Goal: Information Seeking & Learning: Learn about a topic

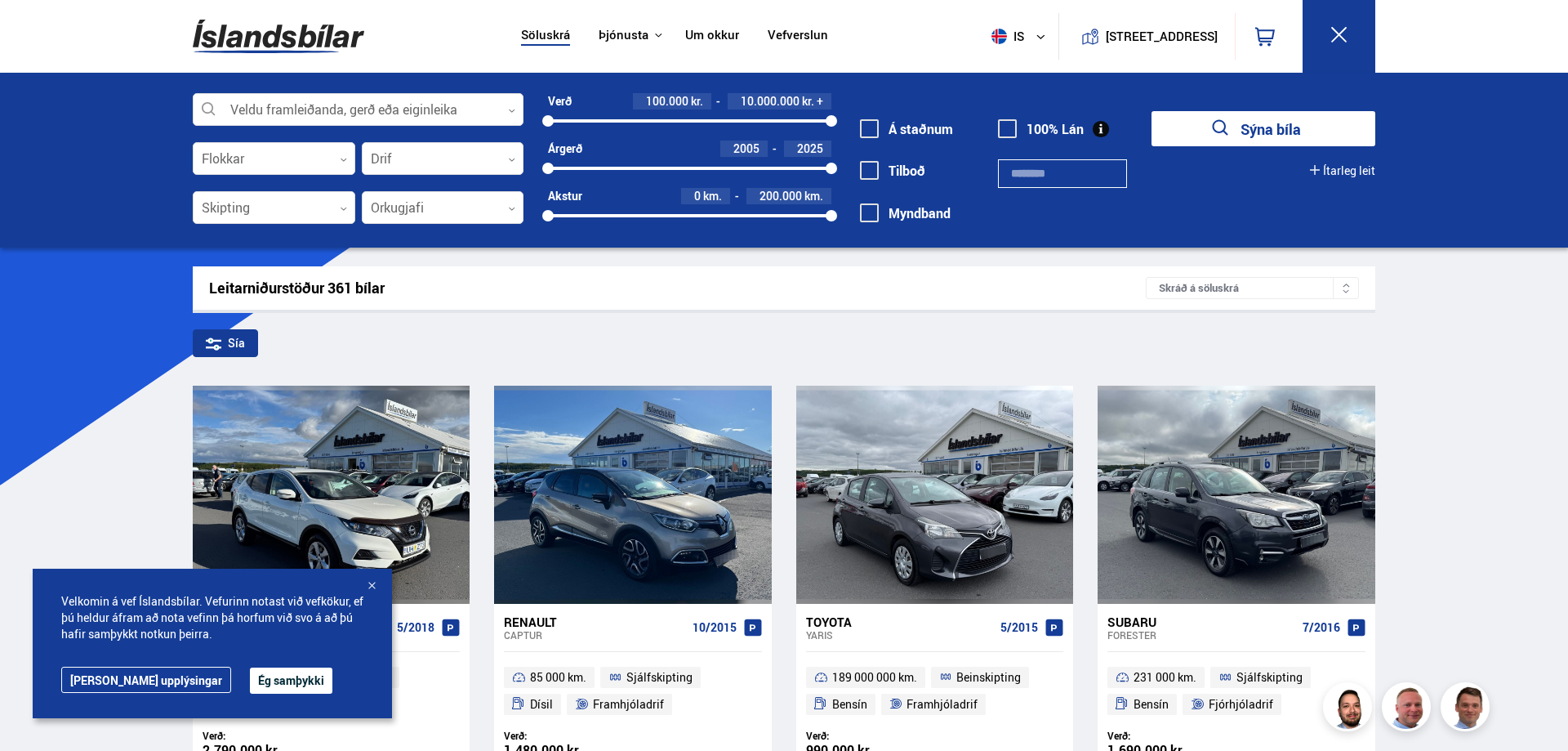
click at [260, 678] on button "Ég samþykki" at bounding box center [291, 680] width 83 height 26
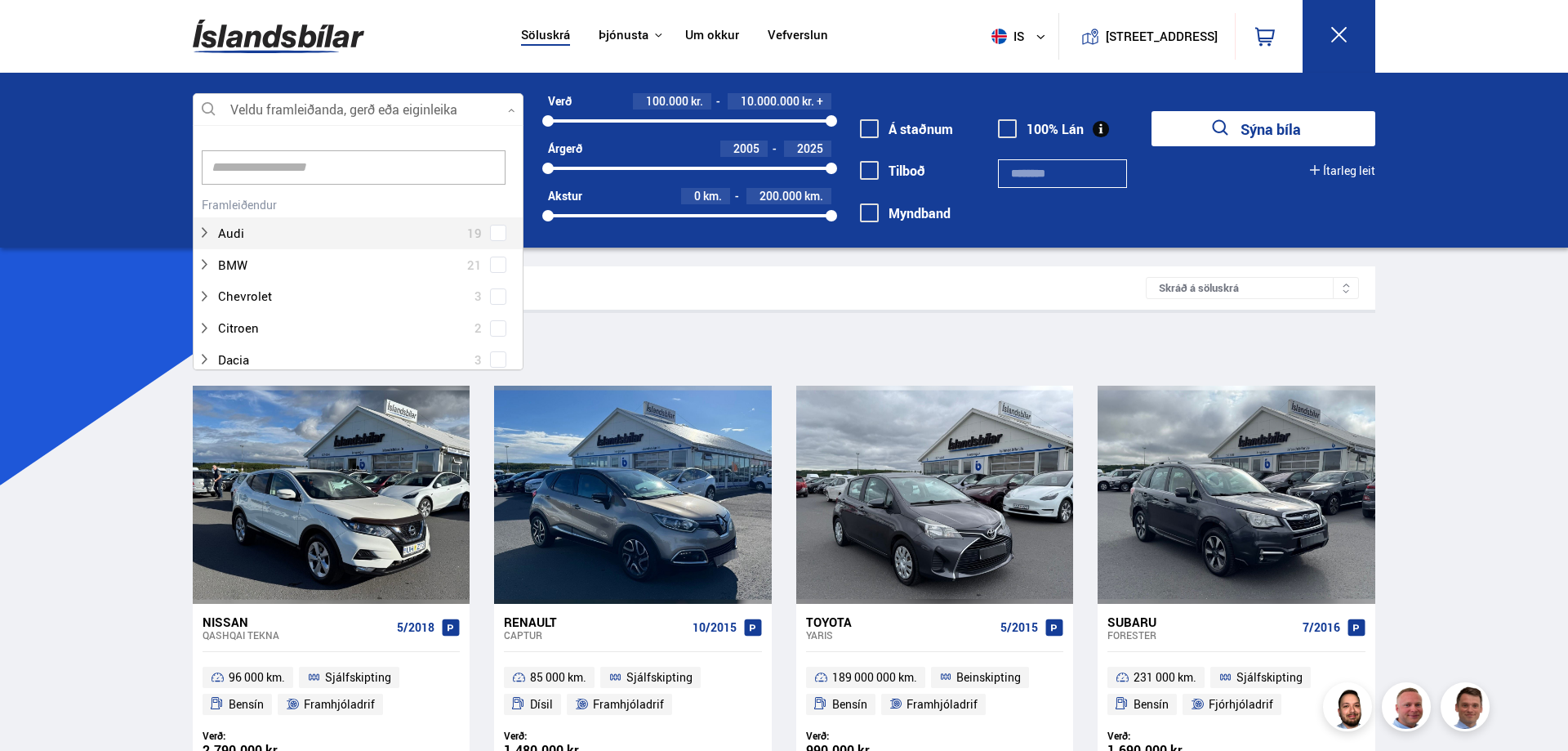
click at [323, 112] on div at bounding box center [358, 110] width 331 height 33
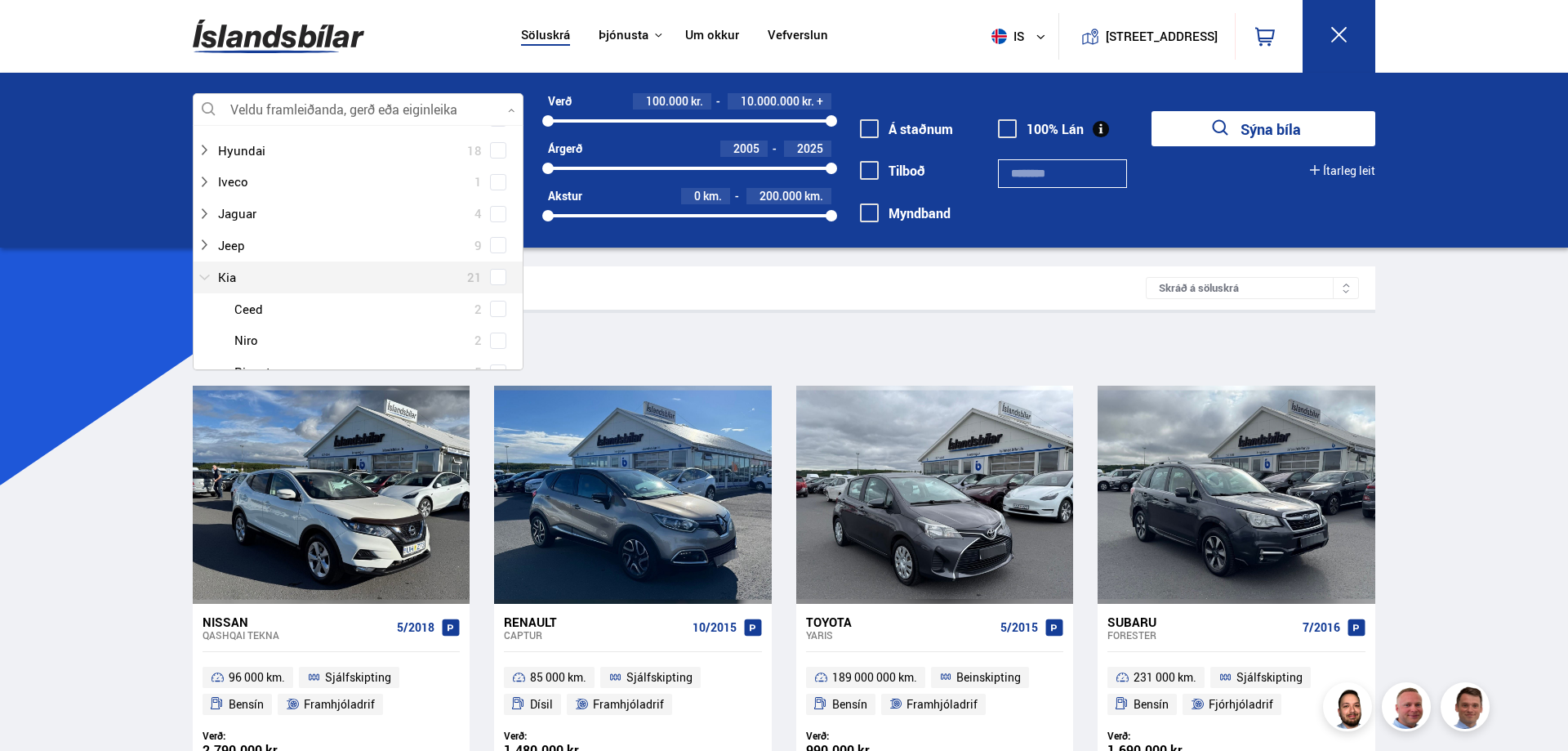
click at [248, 278] on div at bounding box center [341, 277] width 288 height 24
click at [271, 286] on div at bounding box center [374, 283] width 288 height 24
click at [496, 256] on span at bounding box center [498, 253] width 7 height 7
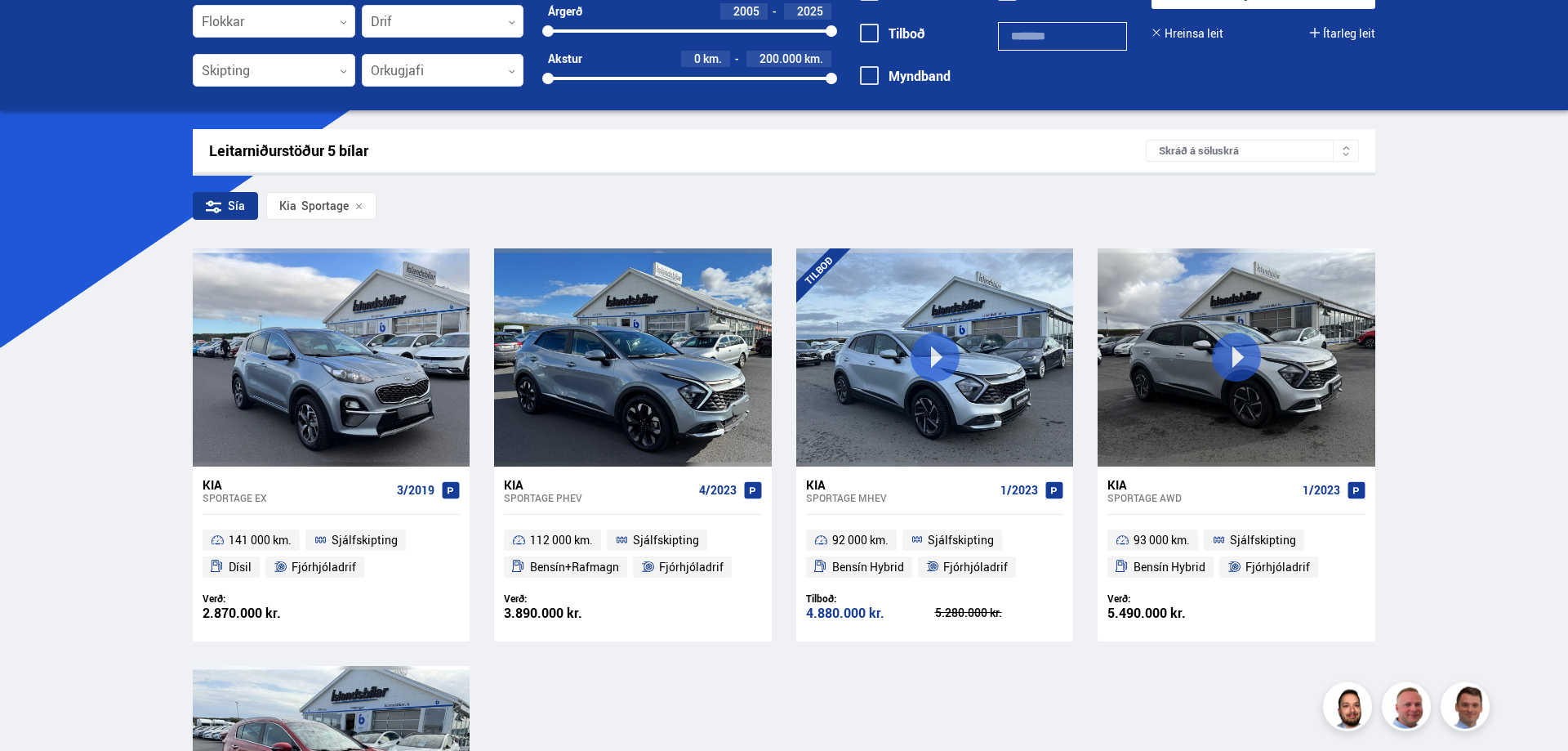
scroll to position [166, 0]
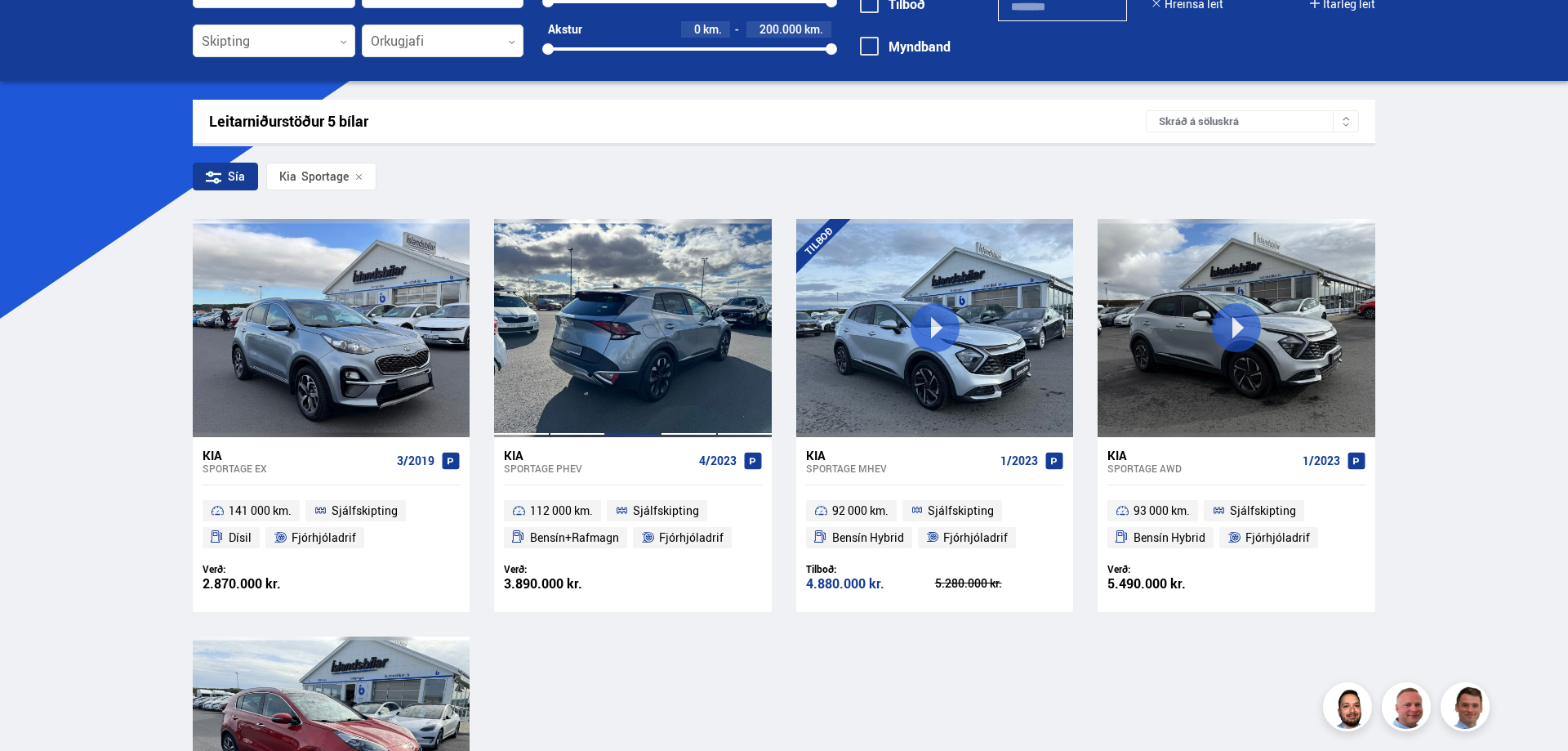
click at [614, 370] on div at bounding box center [633, 327] width 56 height 217
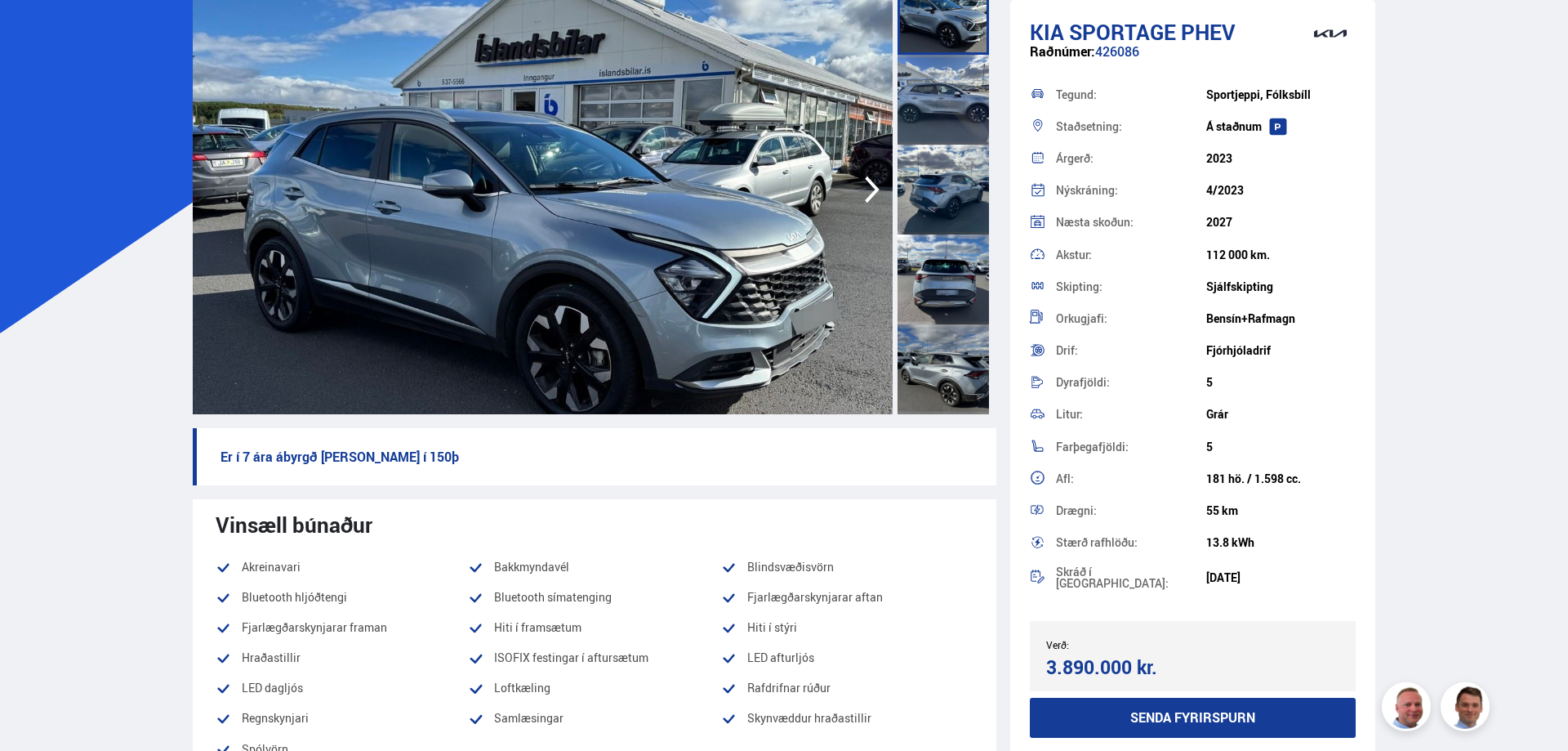
scroll to position [84, 0]
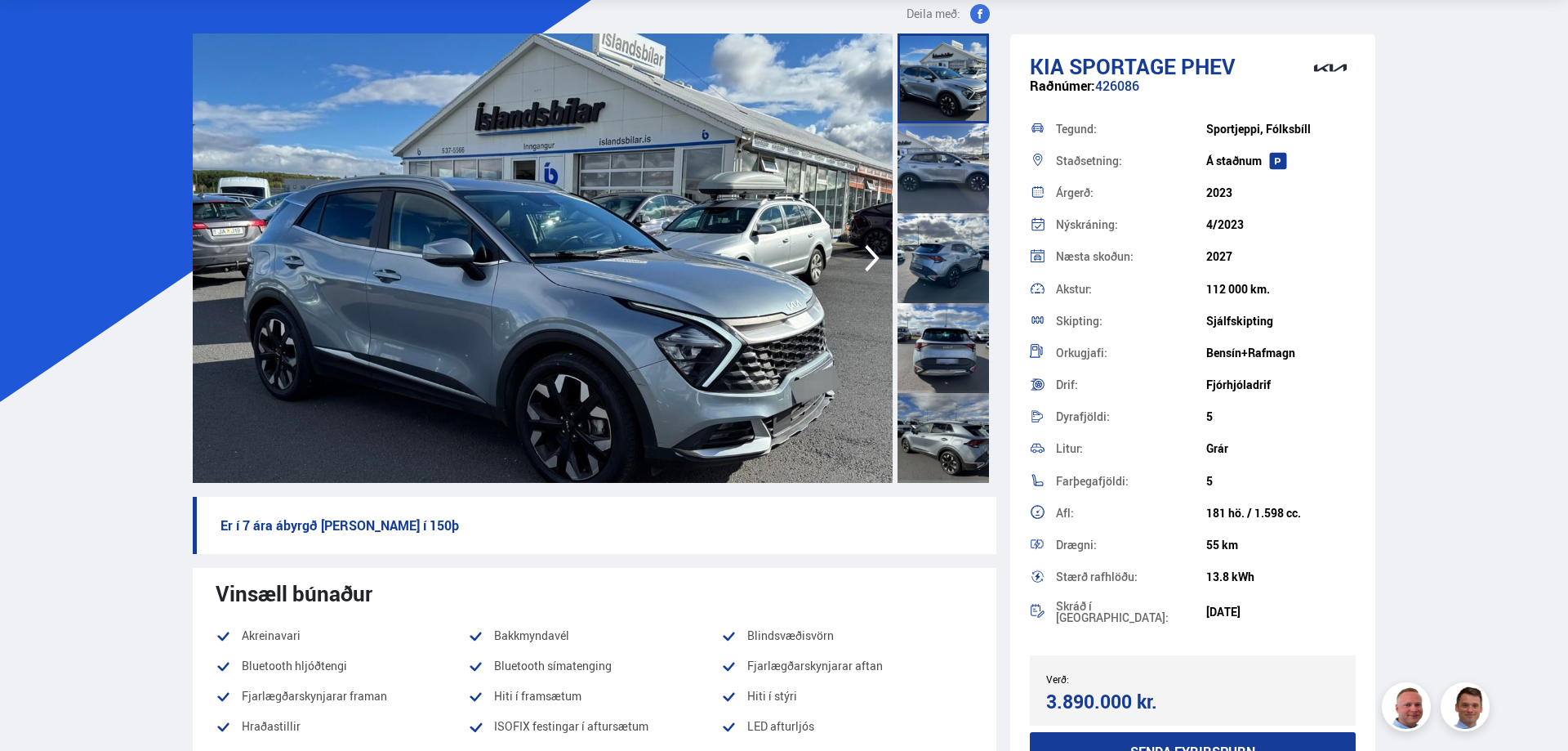
click at [635, 365] on img at bounding box center [542, 258] width 700 height 449
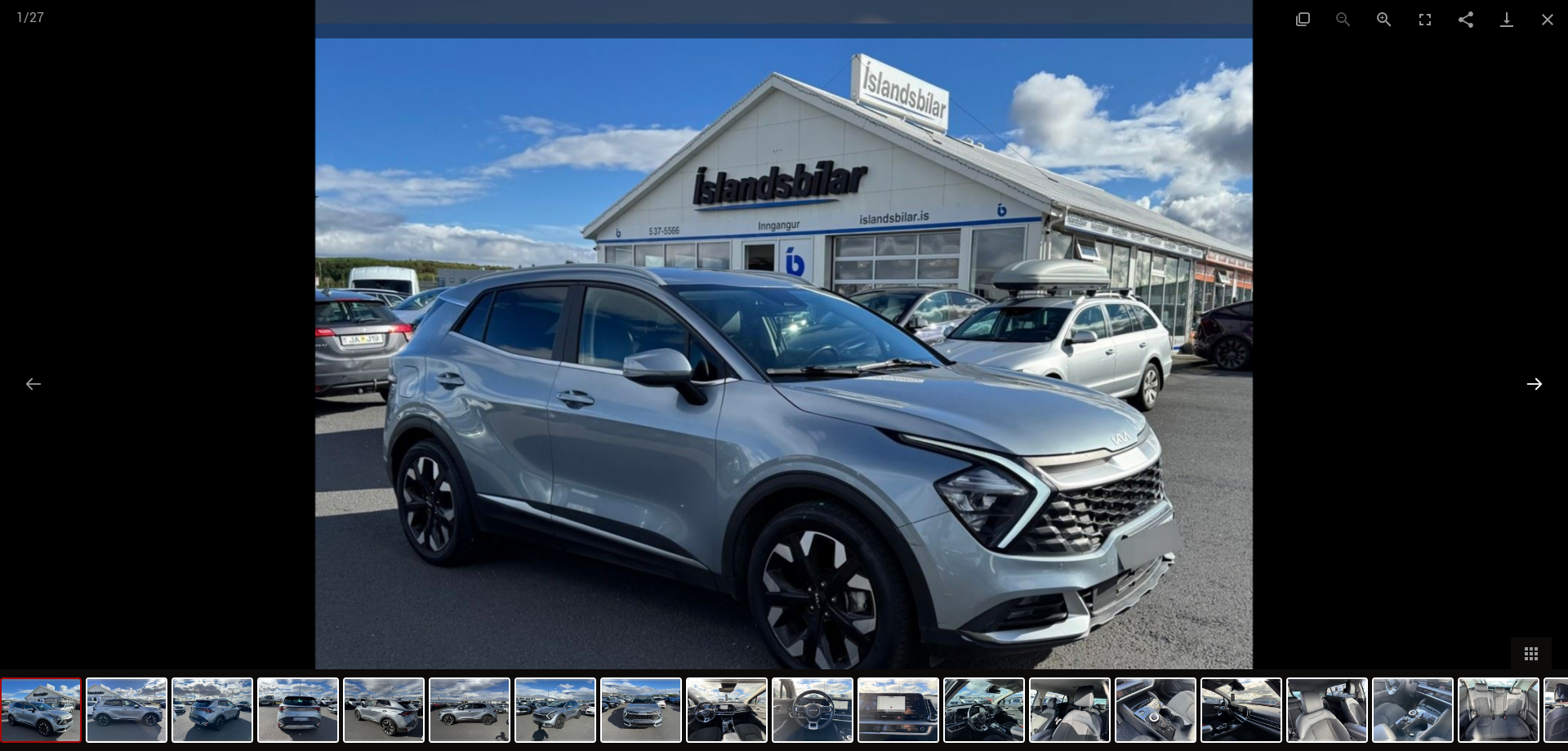
click at [1533, 379] on button "Next slide" at bounding box center [1534, 384] width 35 height 32
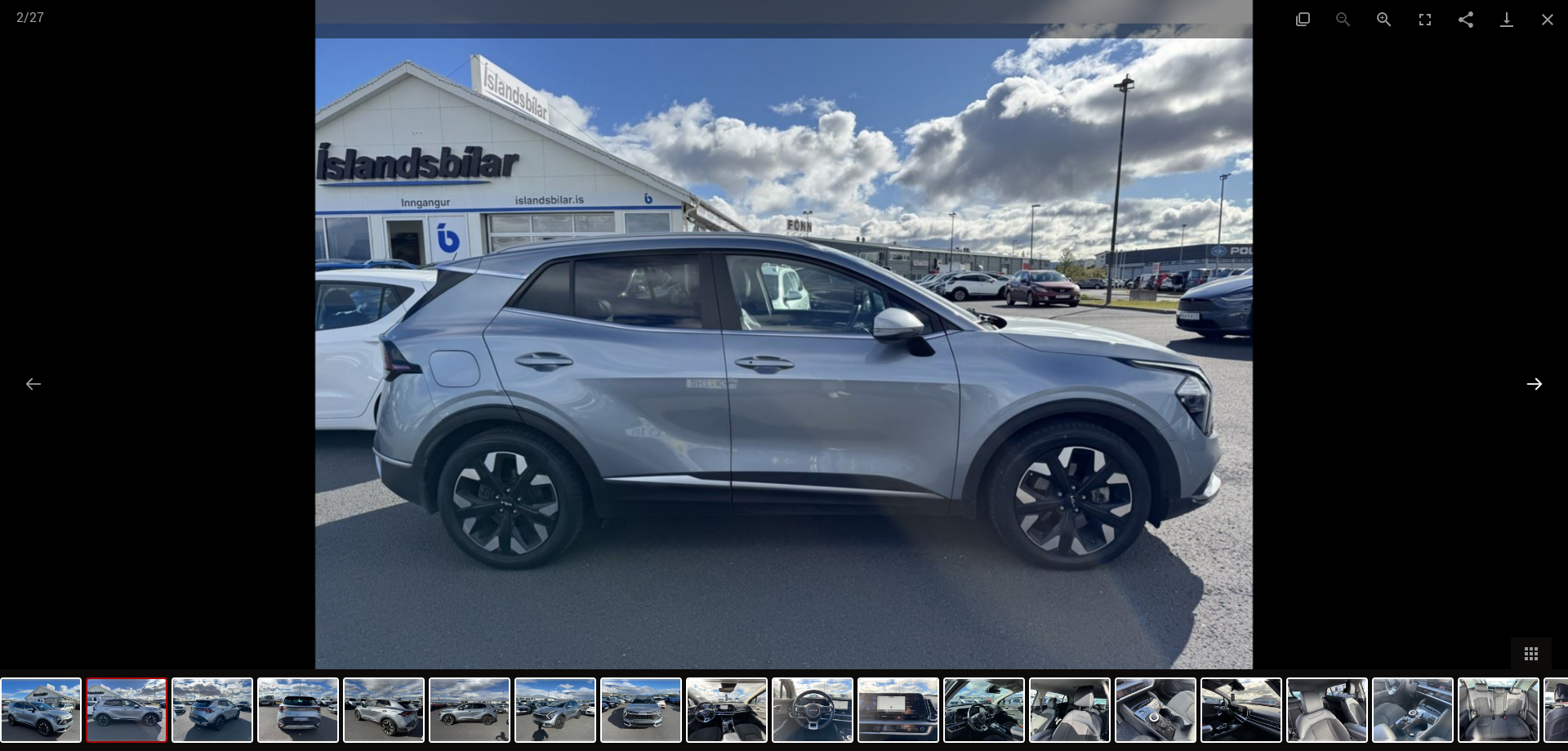
click at [1529, 387] on button "Next slide" at bounding box center [1534, 384] width 35 height 32
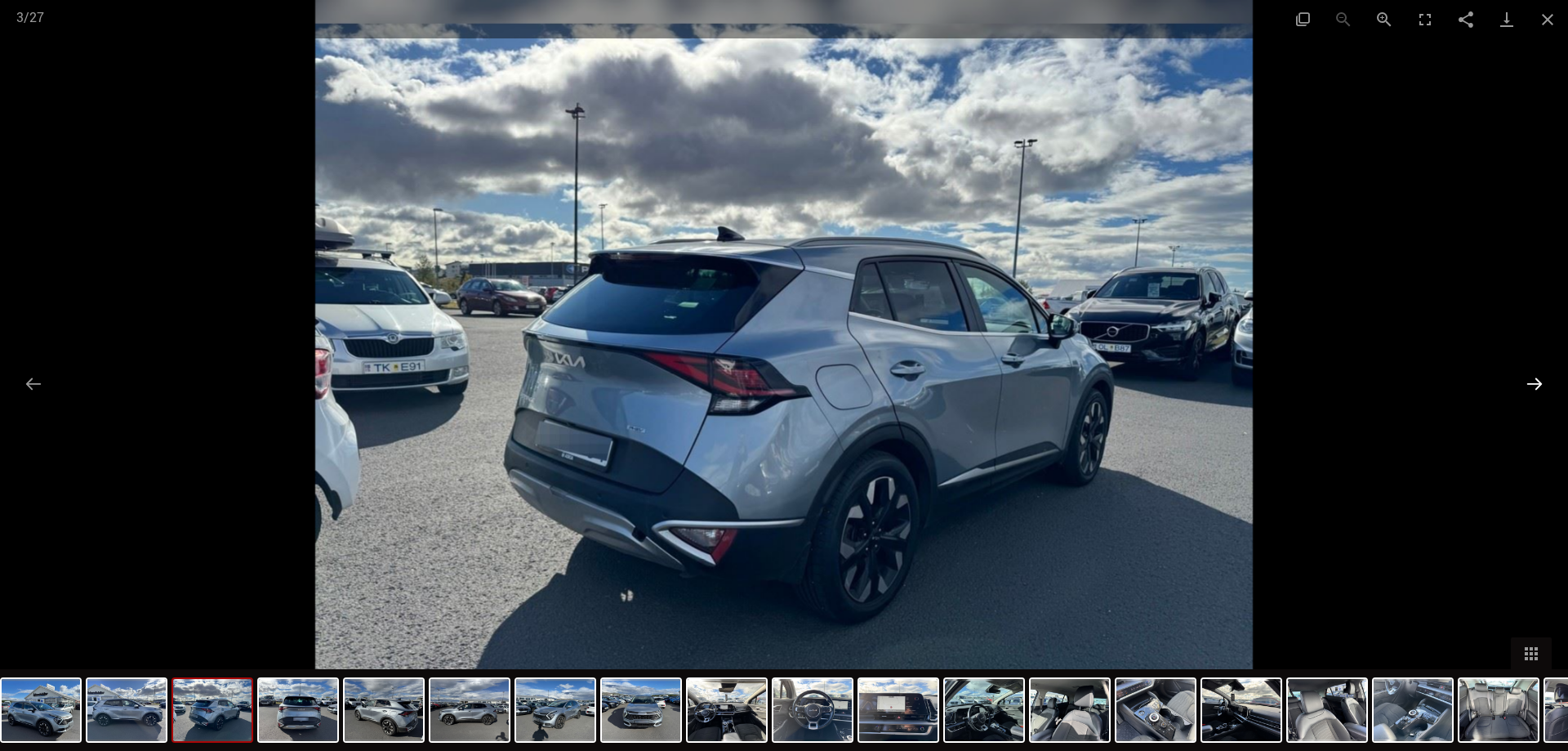
click at [1524, 387] on button "Next slide" at bounding box center [1534, 384] width 35 height 32
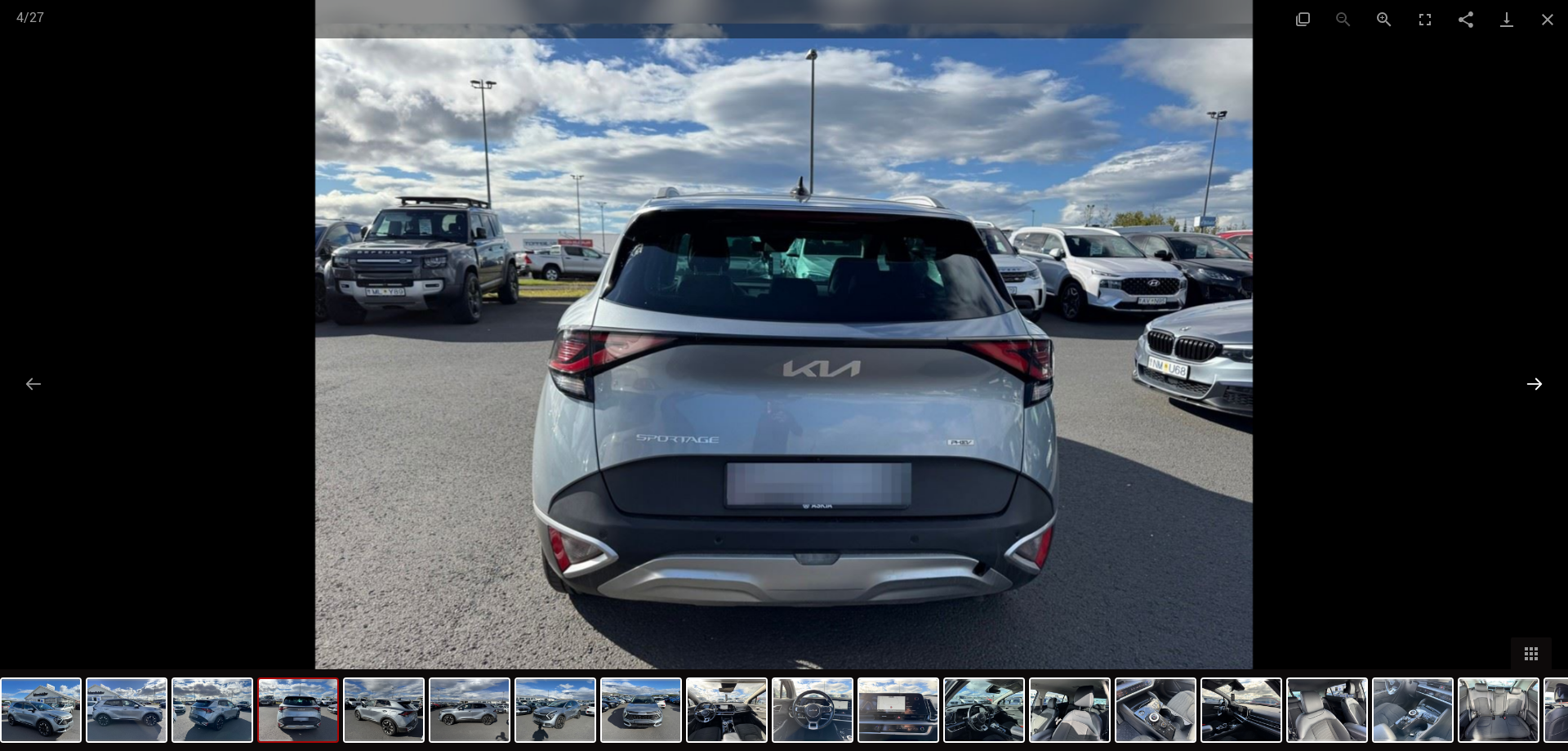
click at [1541, 386] on button "Next slide" at bounding box center [1534, 384] width 35 height 32
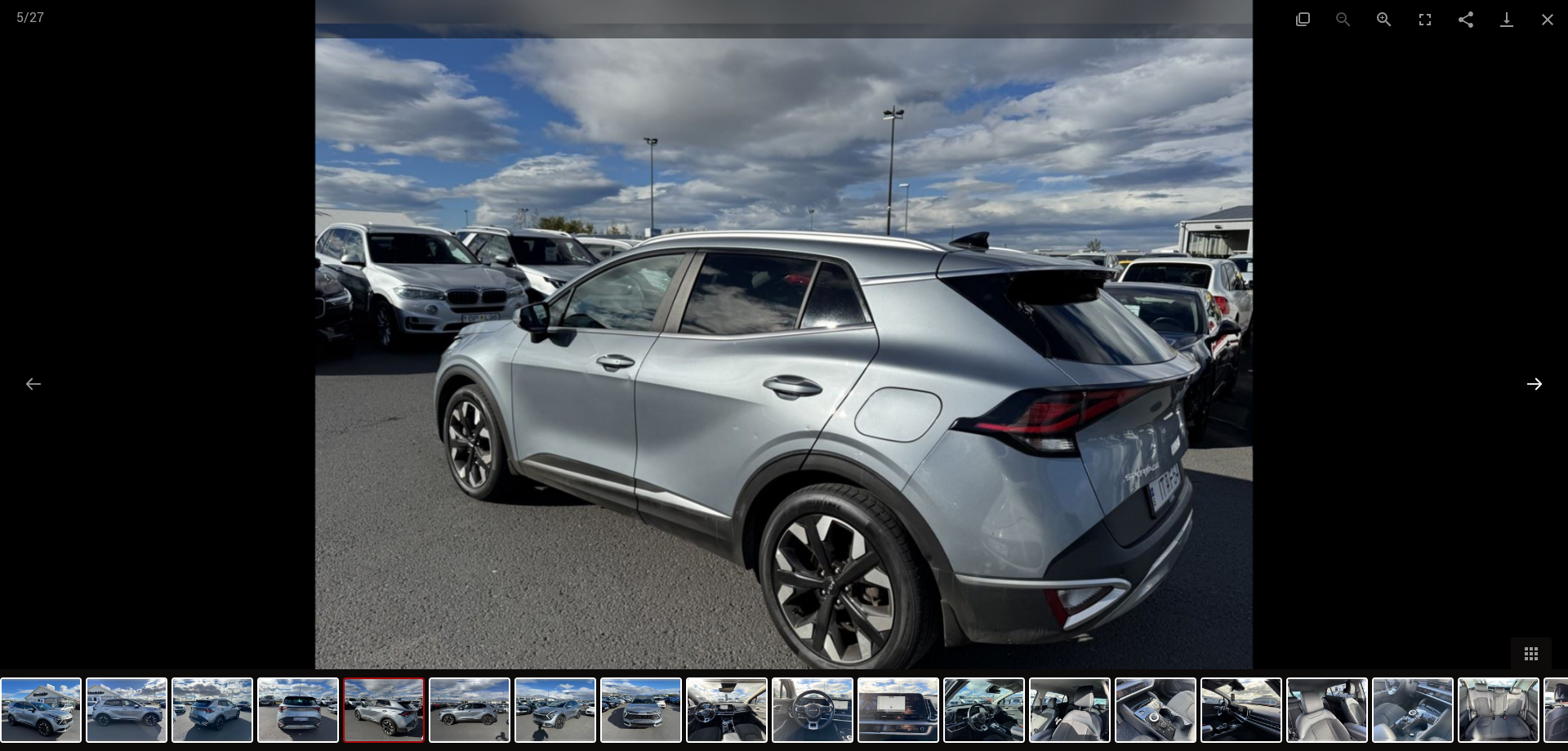
click at [1532, 386] on button "Next slide" at bounding box center [1534, 384] width 35 height 32
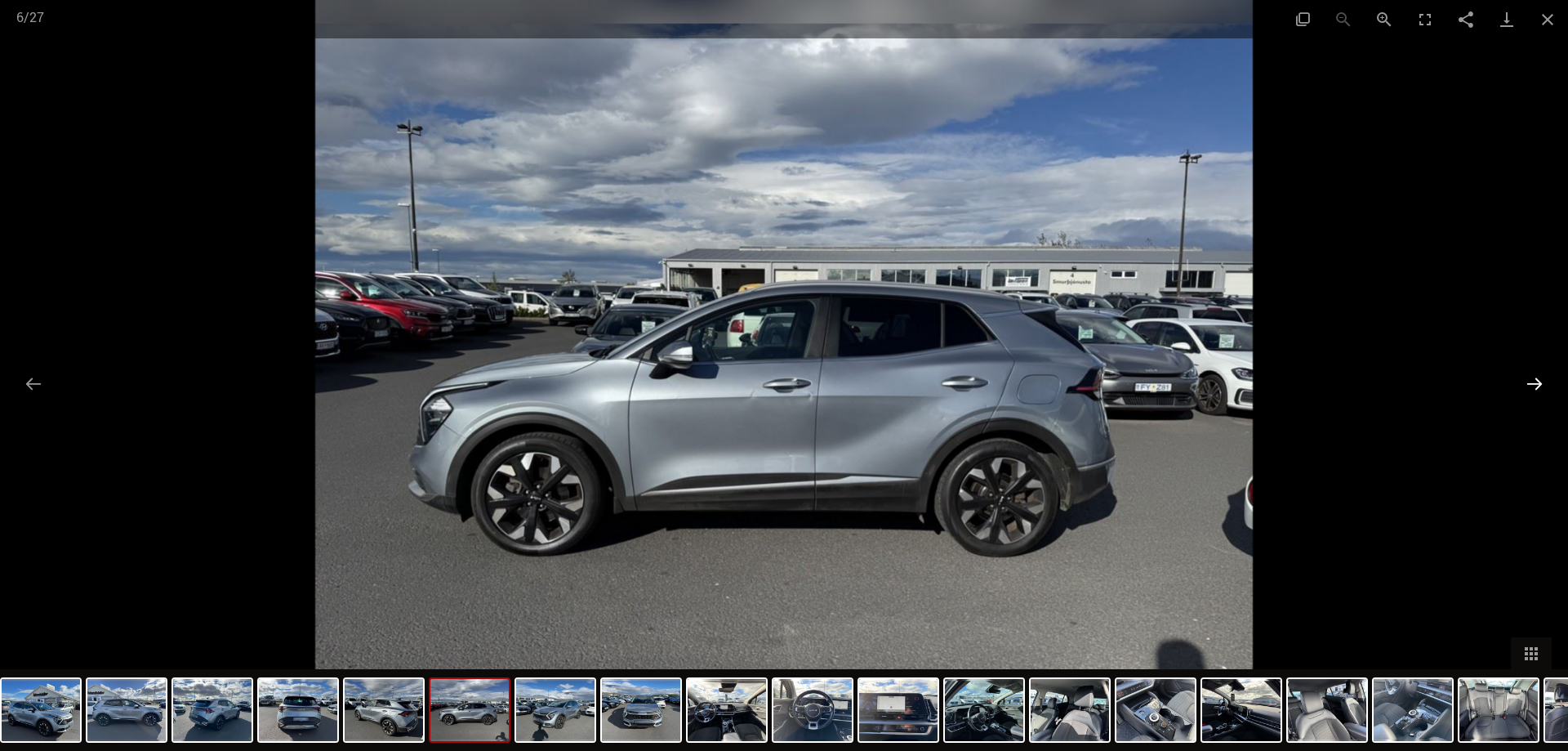
click at [1536, 385] on button "Next slide" at bounding box center [1534, 384] width 35 height 32
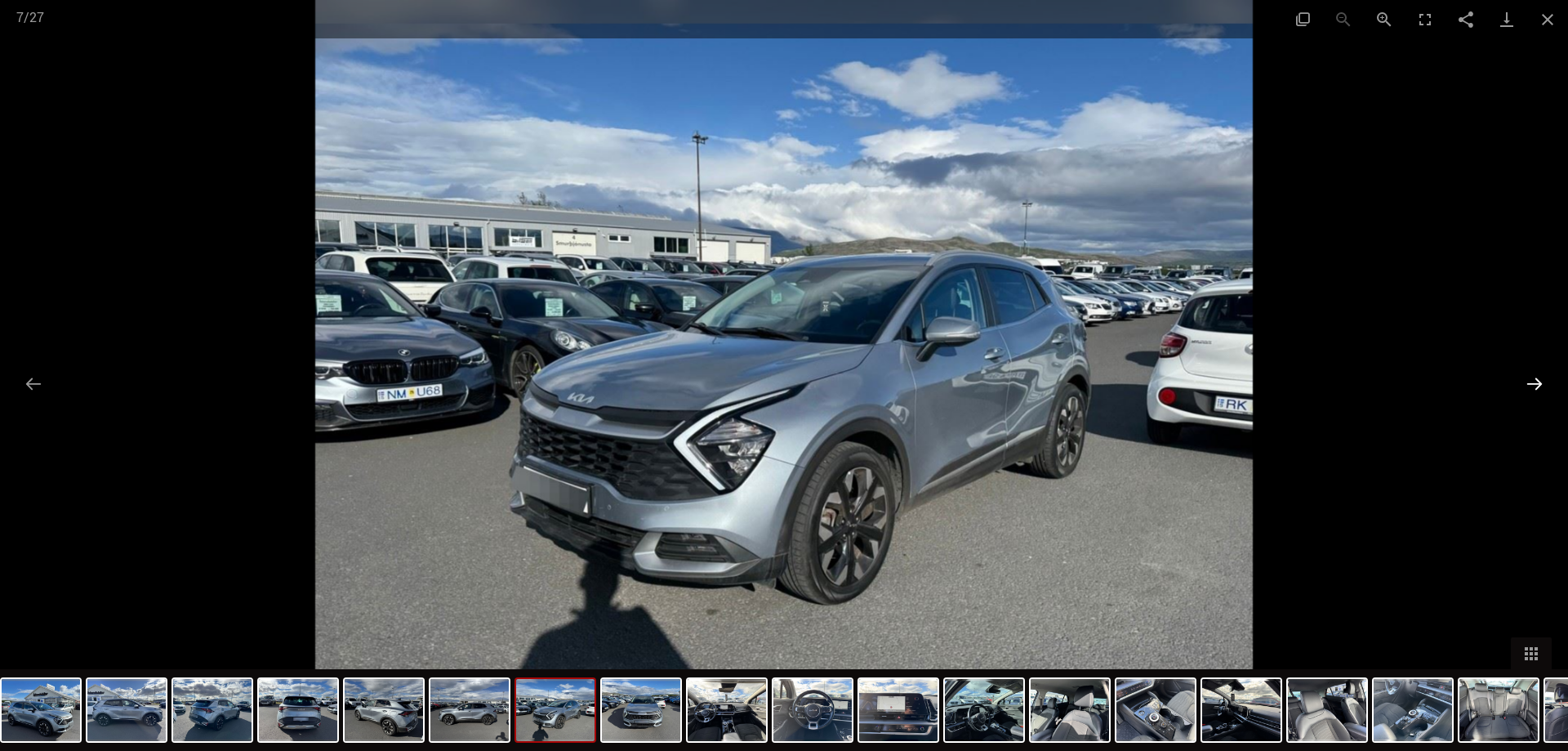
click at [1535, 385] on button "Next slide" at bounding box center [1534, 384] width 35 height 32
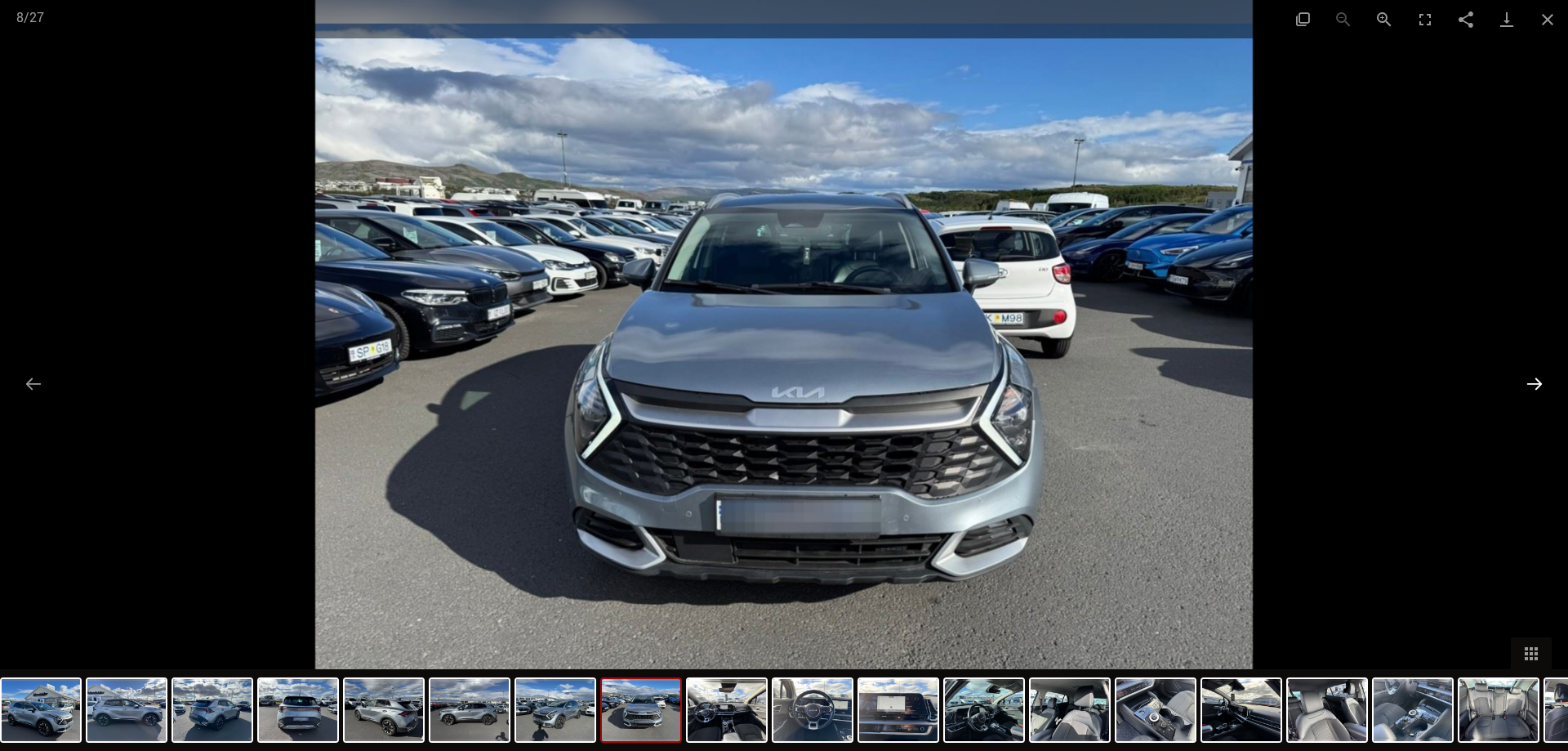
click at [1533, 385] on button "Next slide" at bounding box center [1534, 384] width 35 height 32
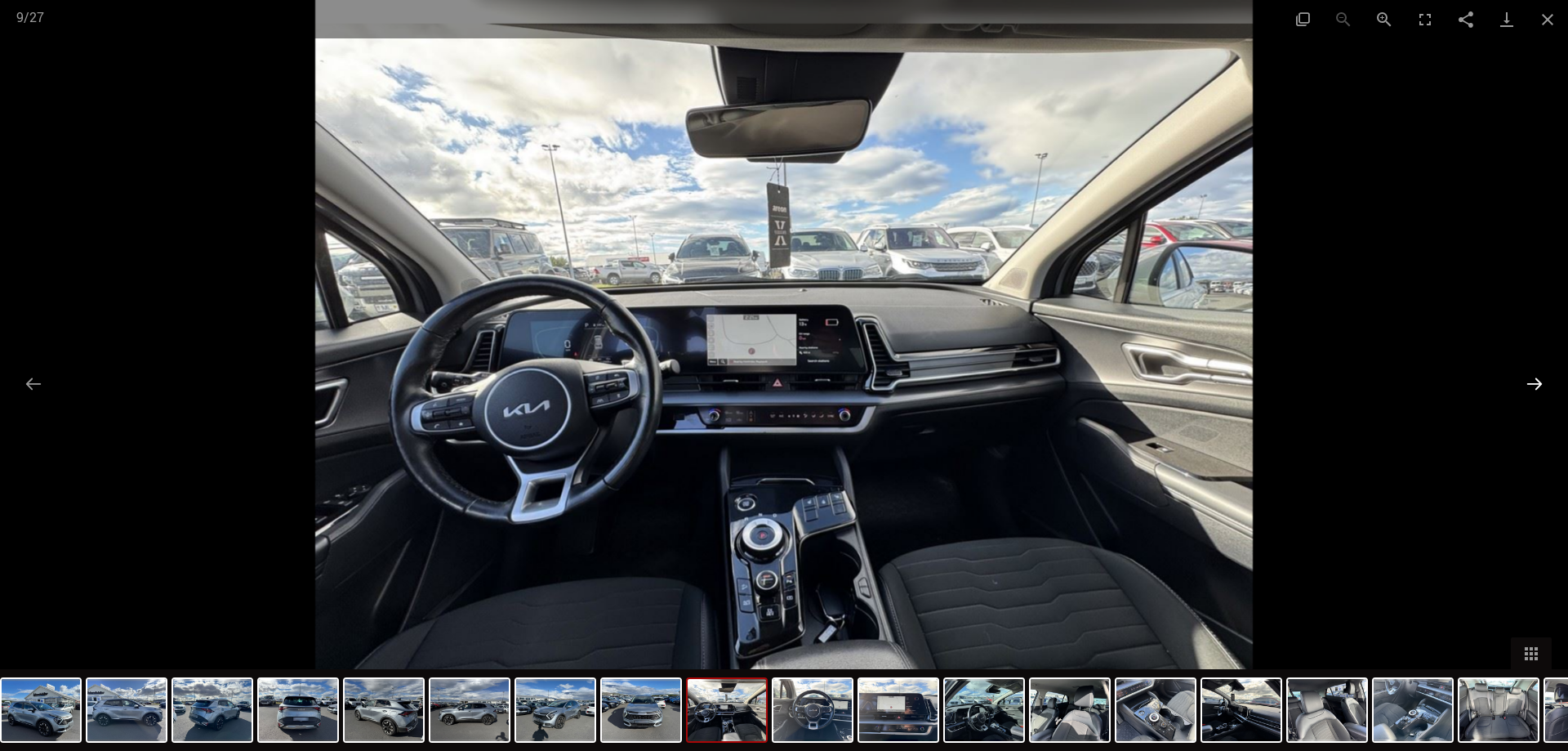
click at [1532, 386] on button "Next slide" at bounding box center [1534, 384] width 35 height 32
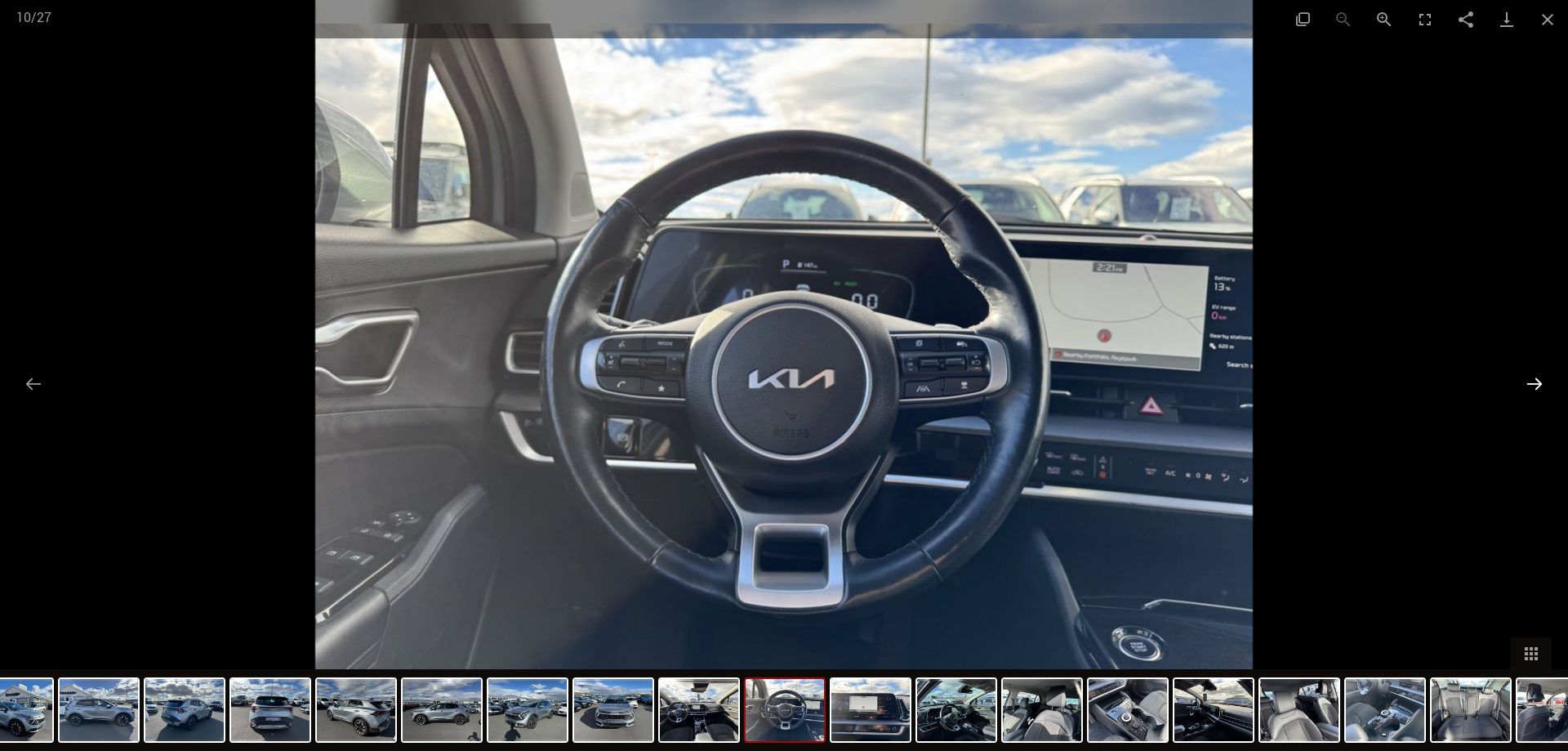
click at [1529, 386] on button "Next slide" at bounding box center [1534, 384] width 35 height 32
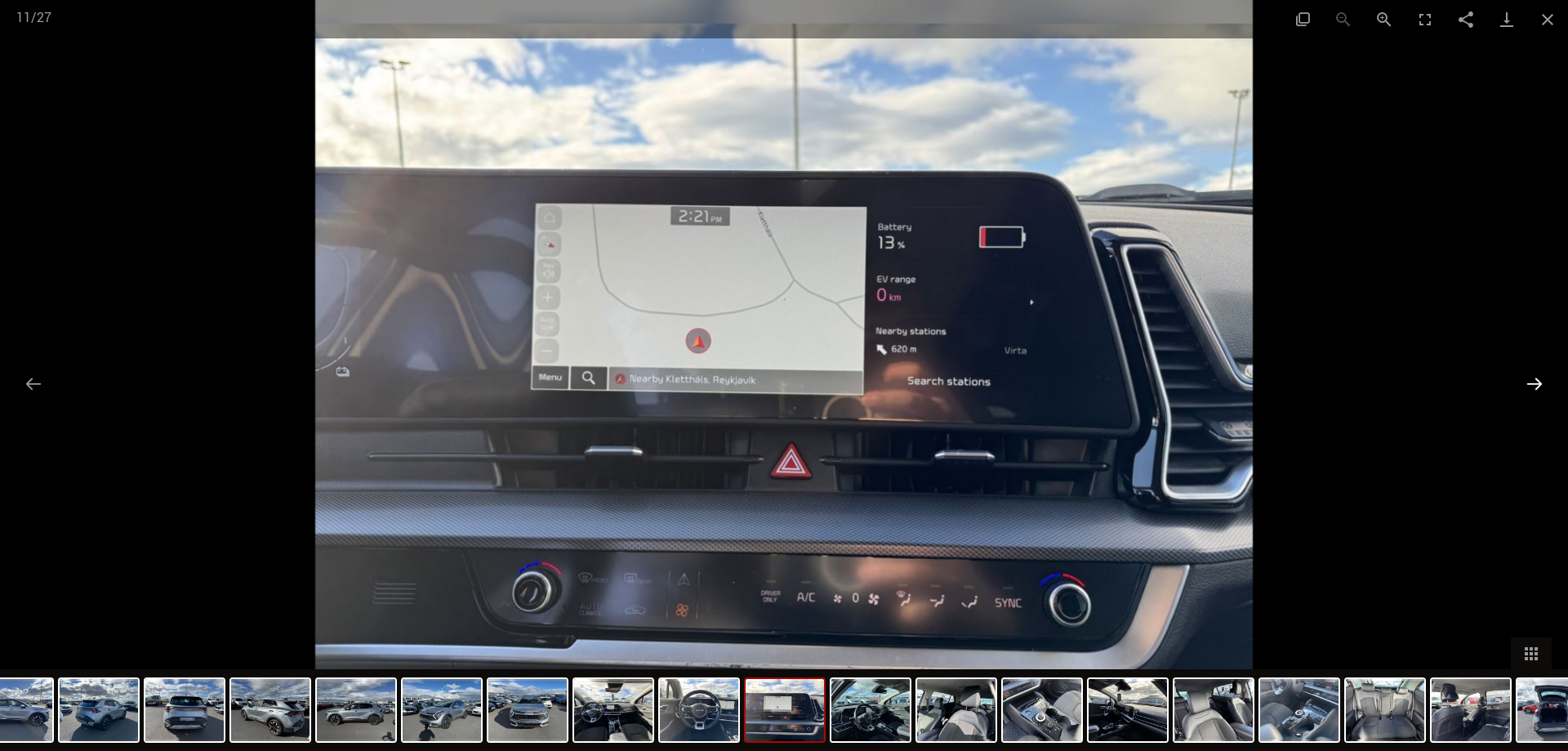
click at [1534, 383] on button "Next slide" at bounding box center [1534, 384] width 35 height 32
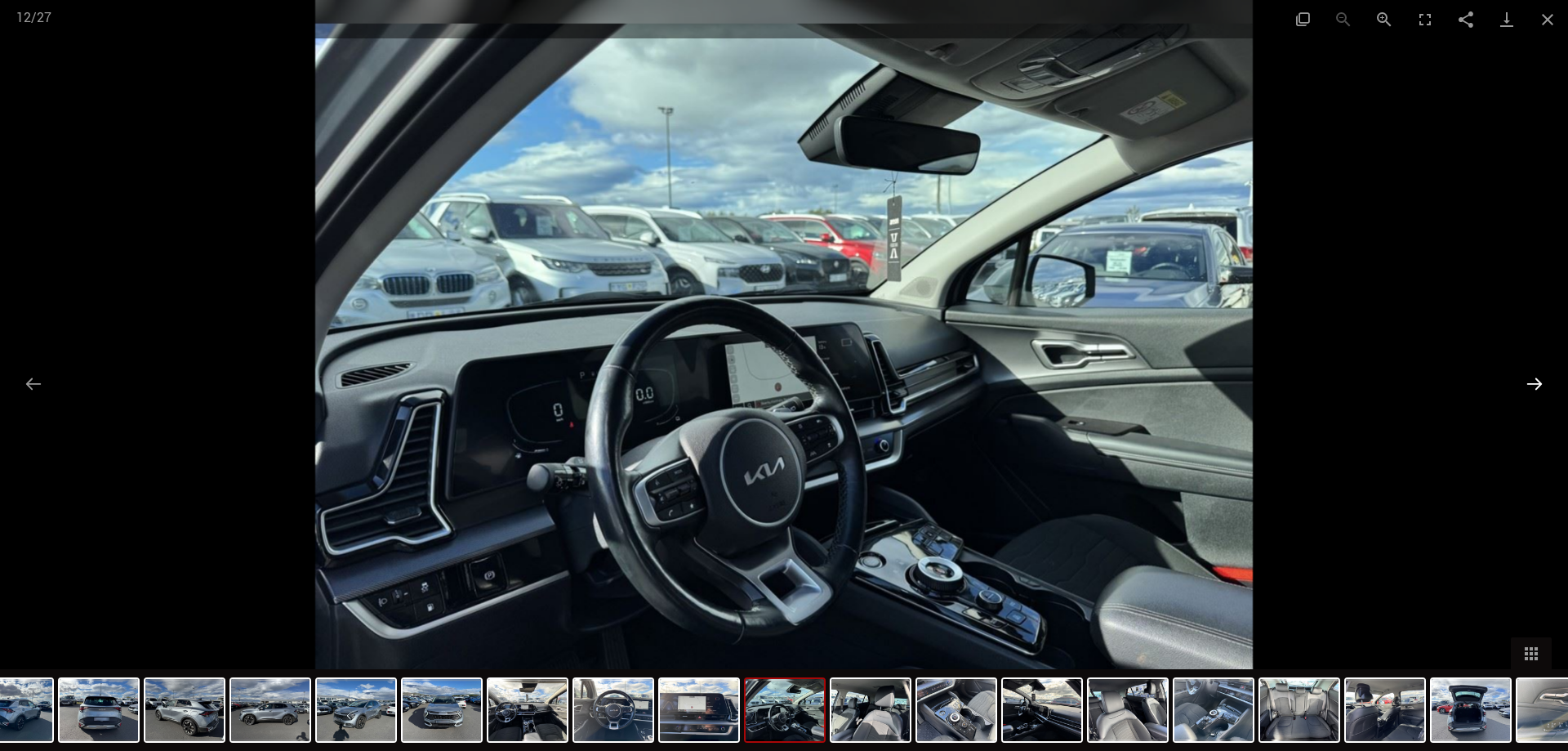
click at [1534, 383] on button "Next slide" at bounding box center [1534, 384] width 35 height 32
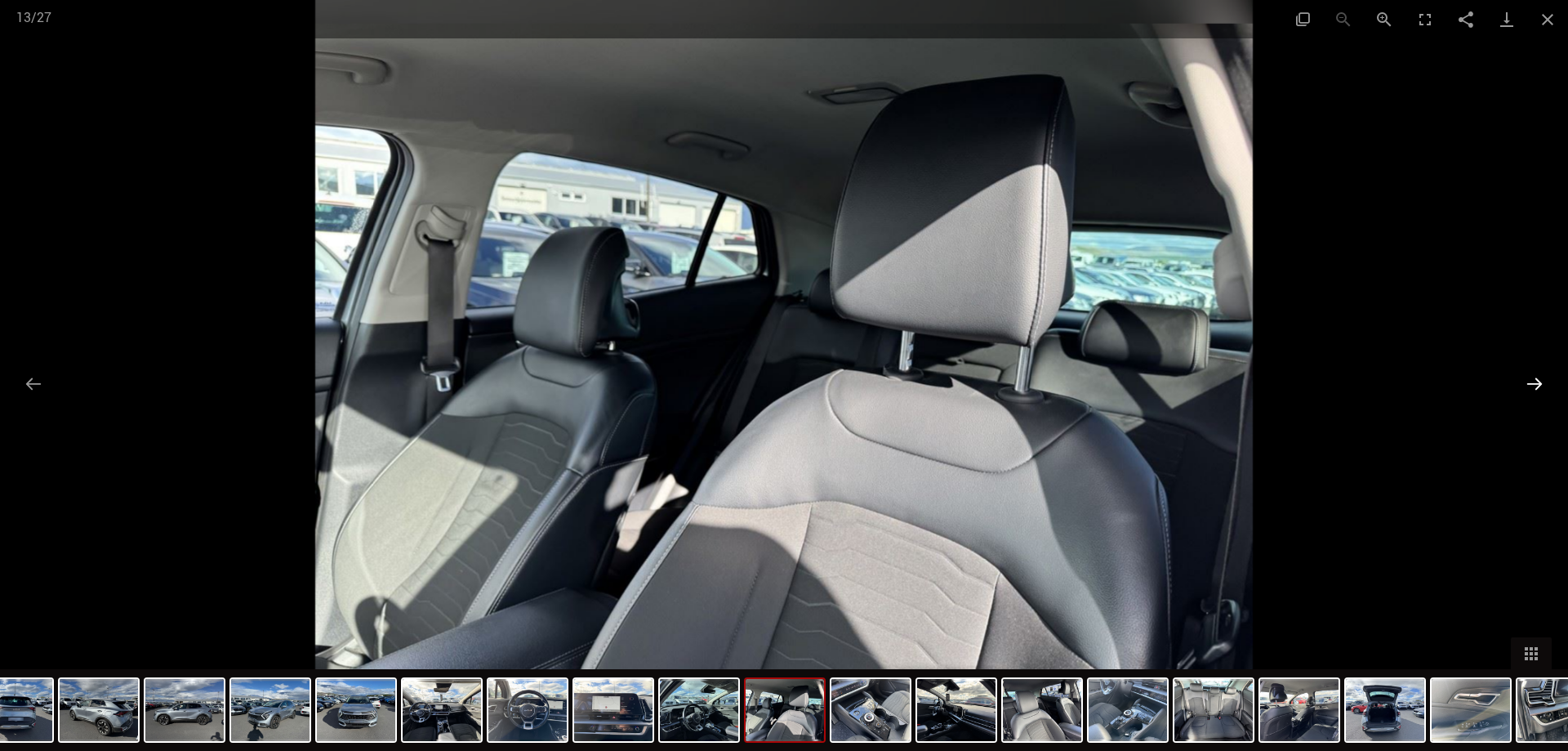
click at [1533, 384] on button "Next slide" at bounding box center [1534, 384] width 35 height 32
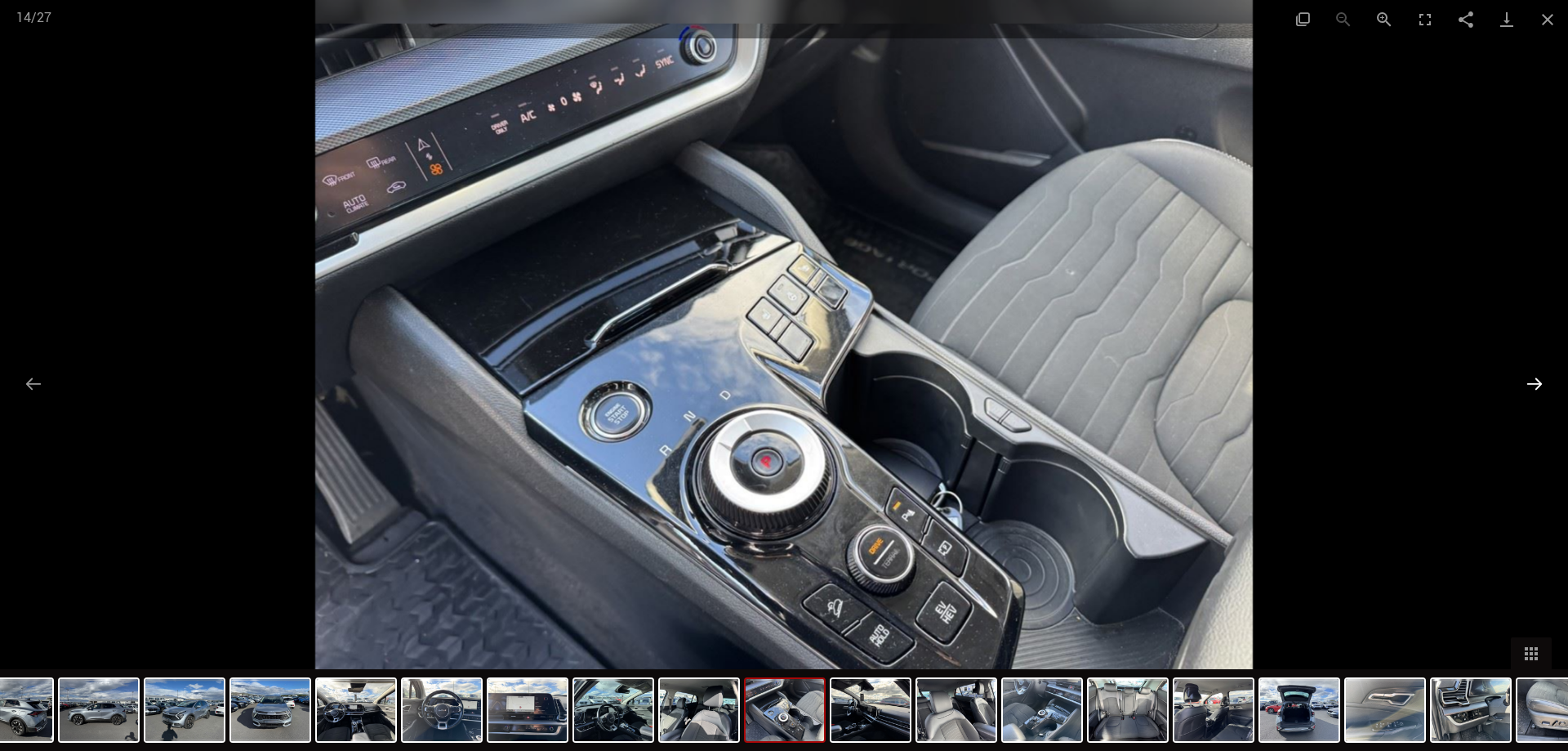
click at [1532, 385] on button "Next slide" at bounding box center [1534, 384] width 35 height 32
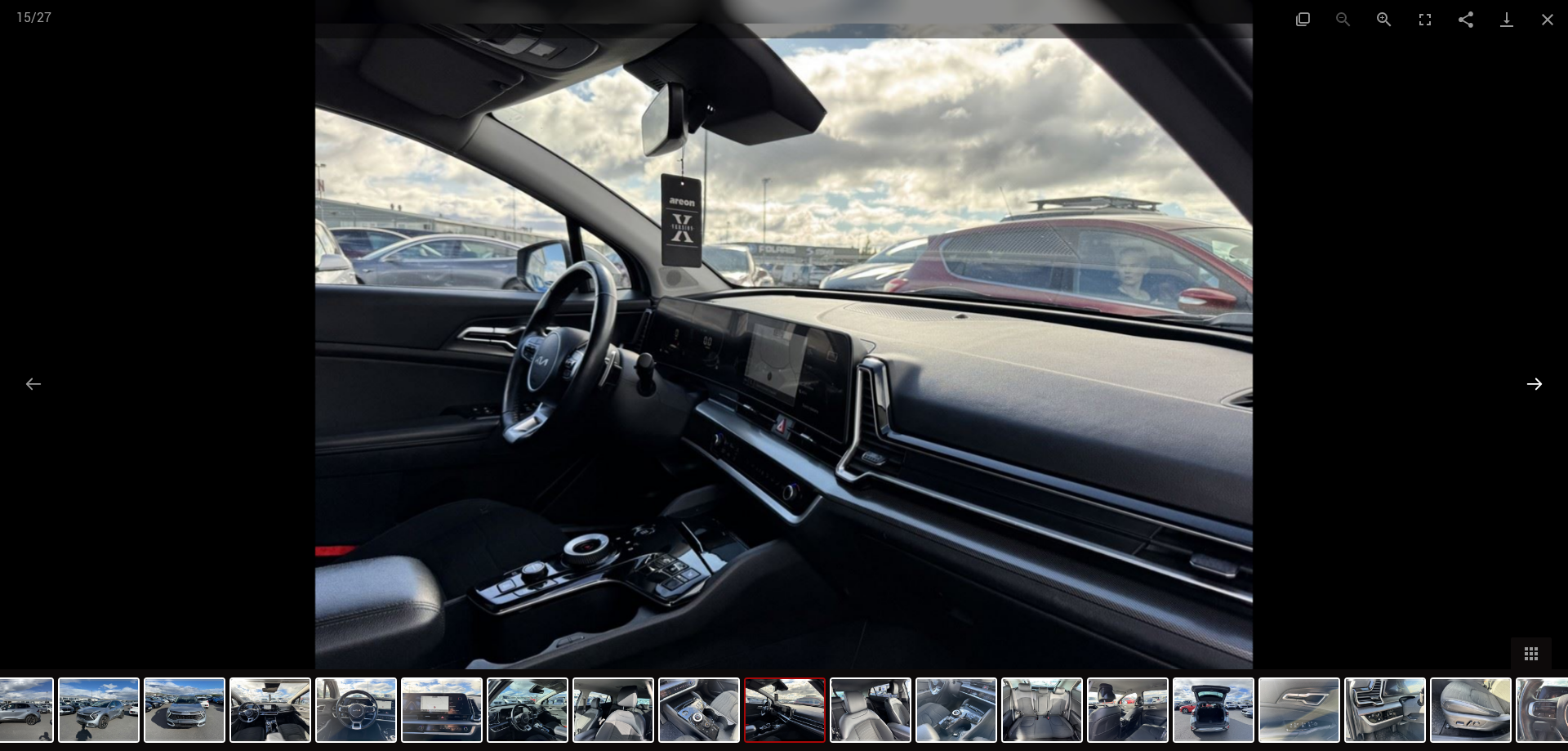
click at [1528, 387] on button "Next slide" at bounding box center [1534, 384] width 35 height 32
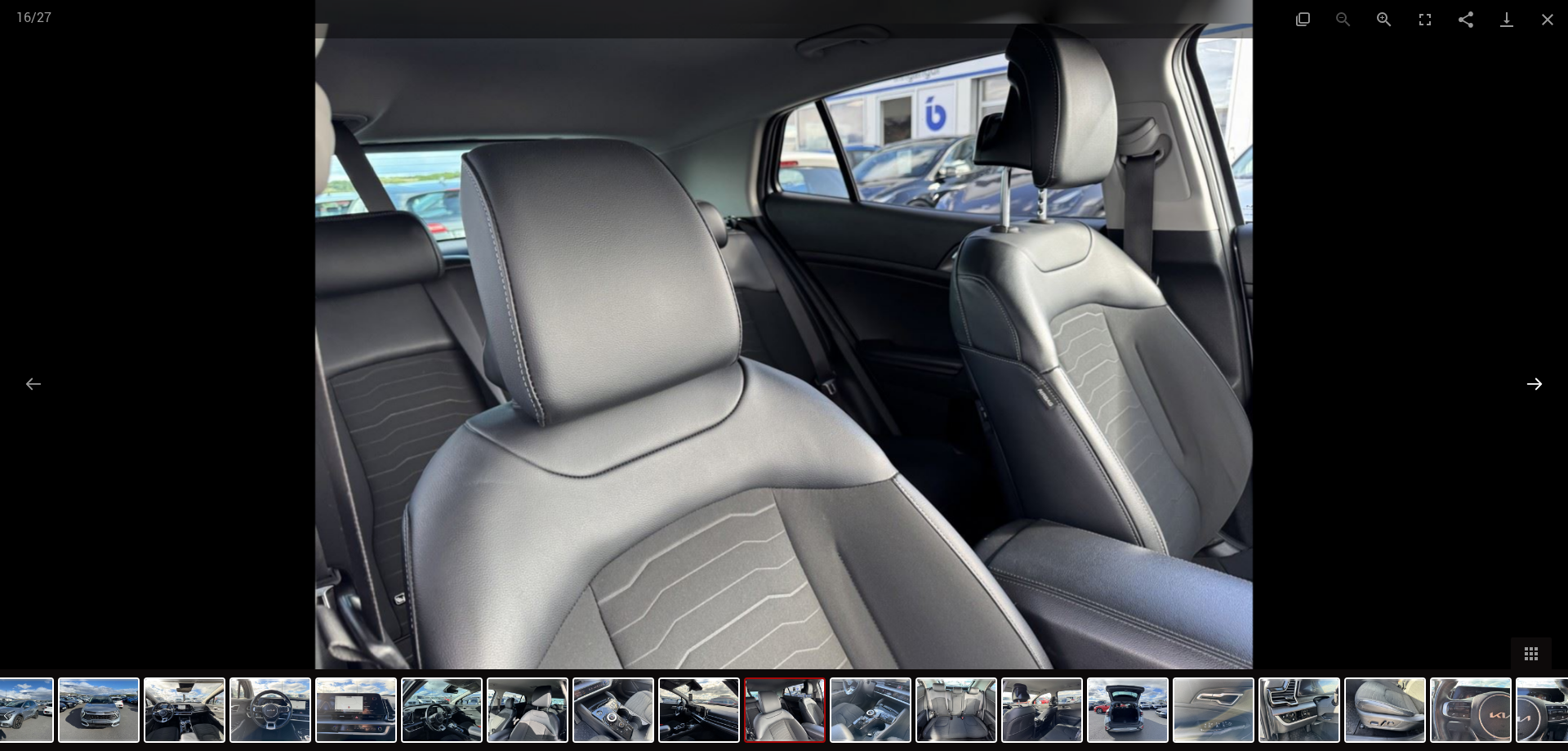
click at [1528, 387] on button "Next slide" at bounding box center [1534, 384] width 35 height 32
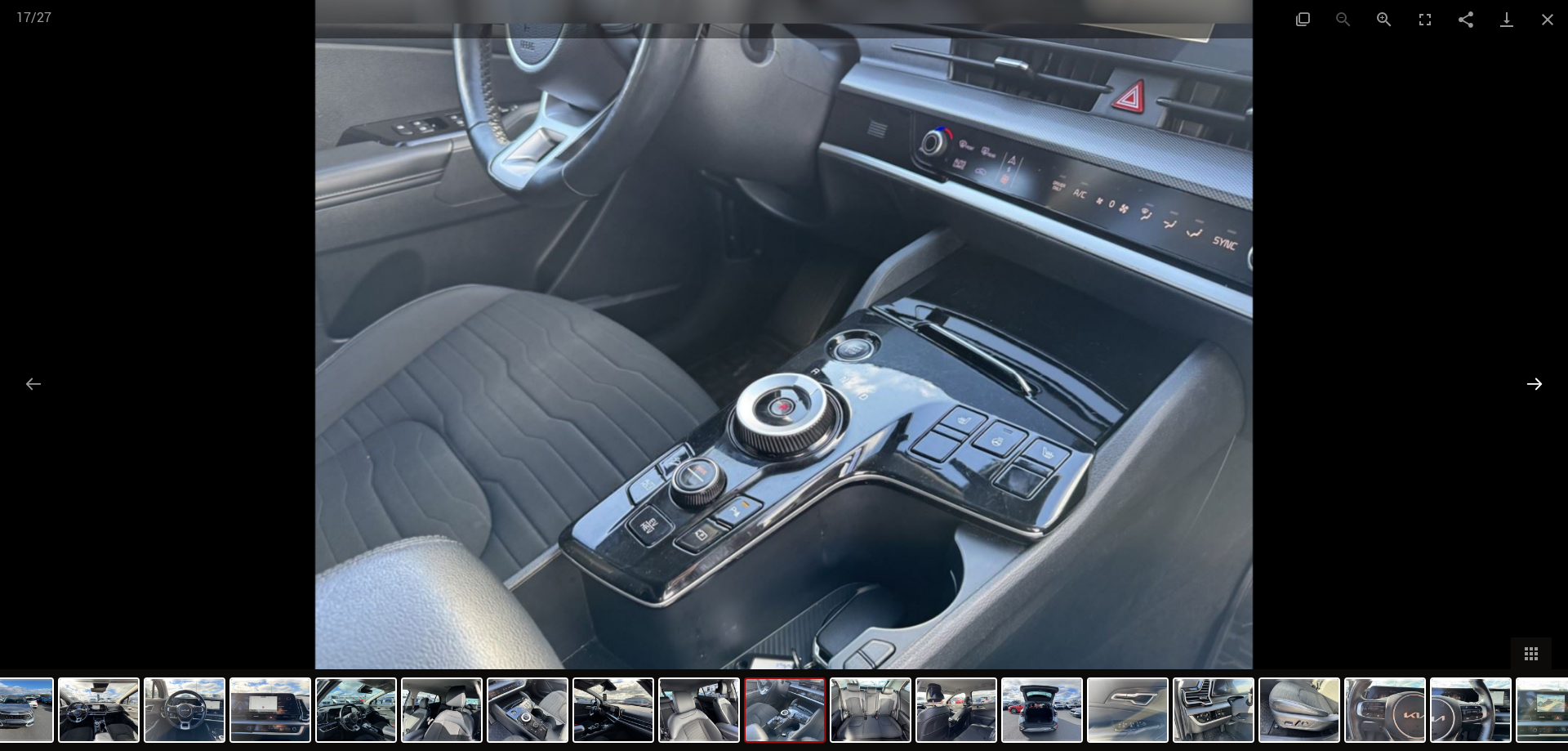
click at [1529, 380] on button "Next slide" at bounding box center [1534, 384] width 35 height 32
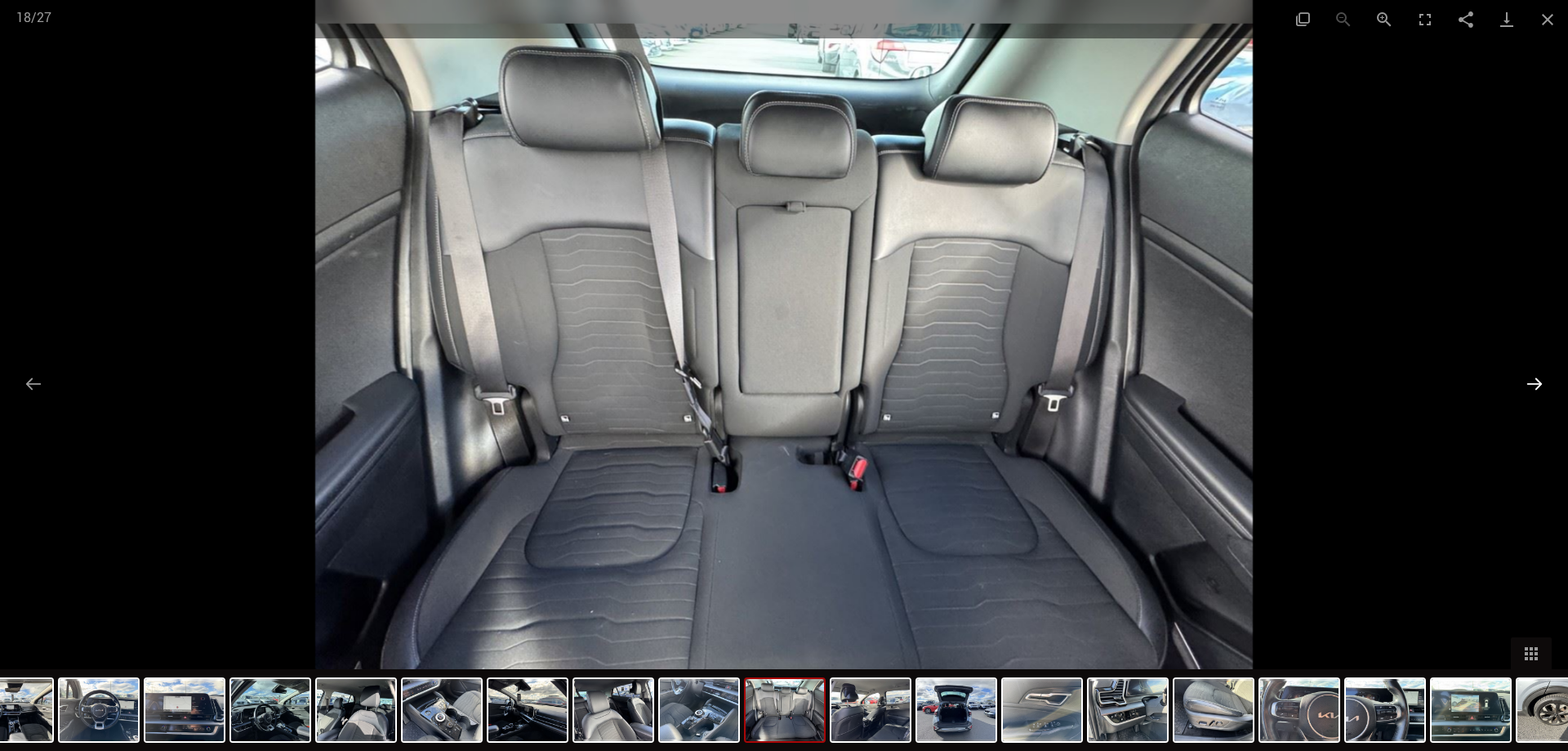
click at [1529, 380] on button "Next slide" at bounding box center [1534, 384] width 35 height 32
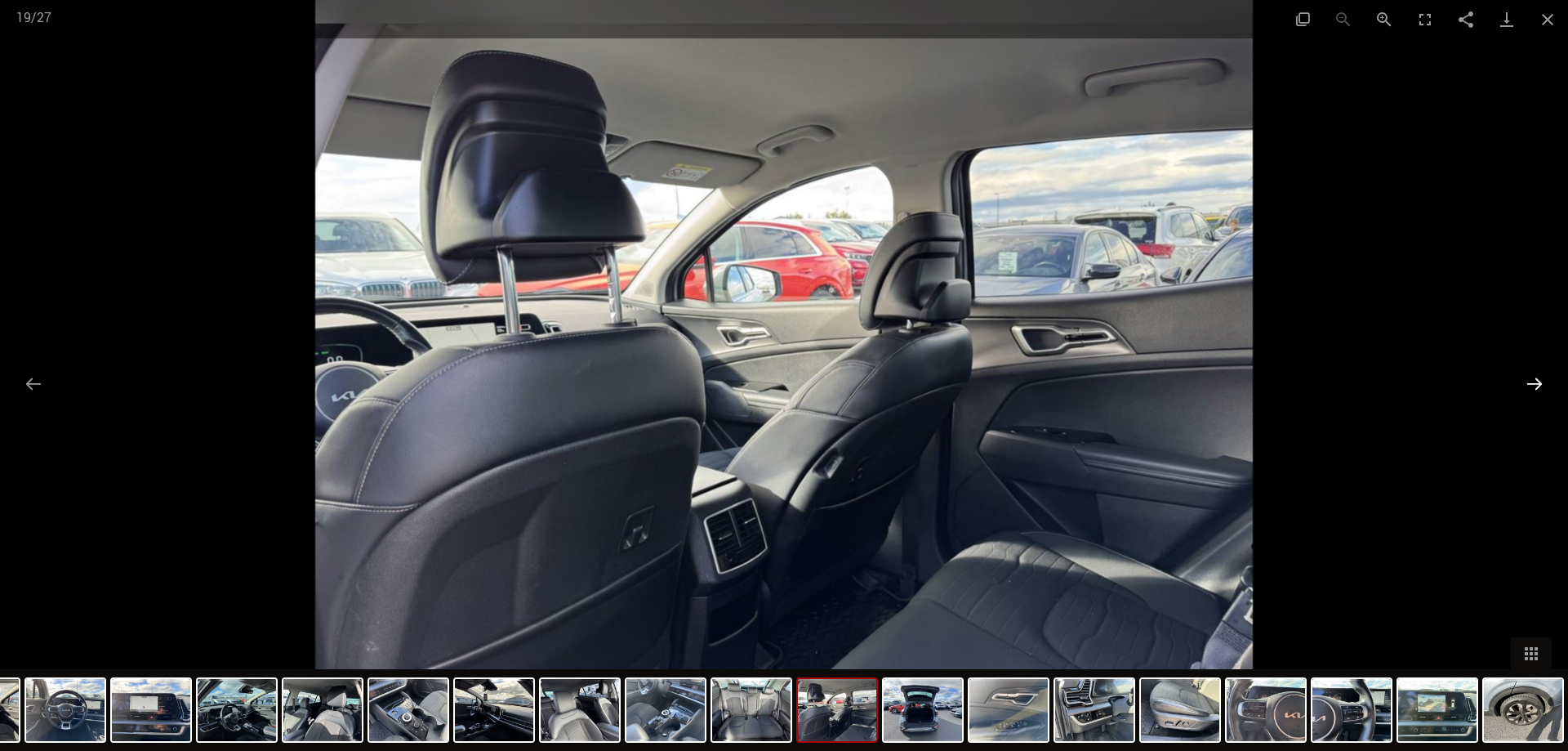
click at [1522, 378] on button "Next slide" at bounding box center [1534, 384] width 35 height 32
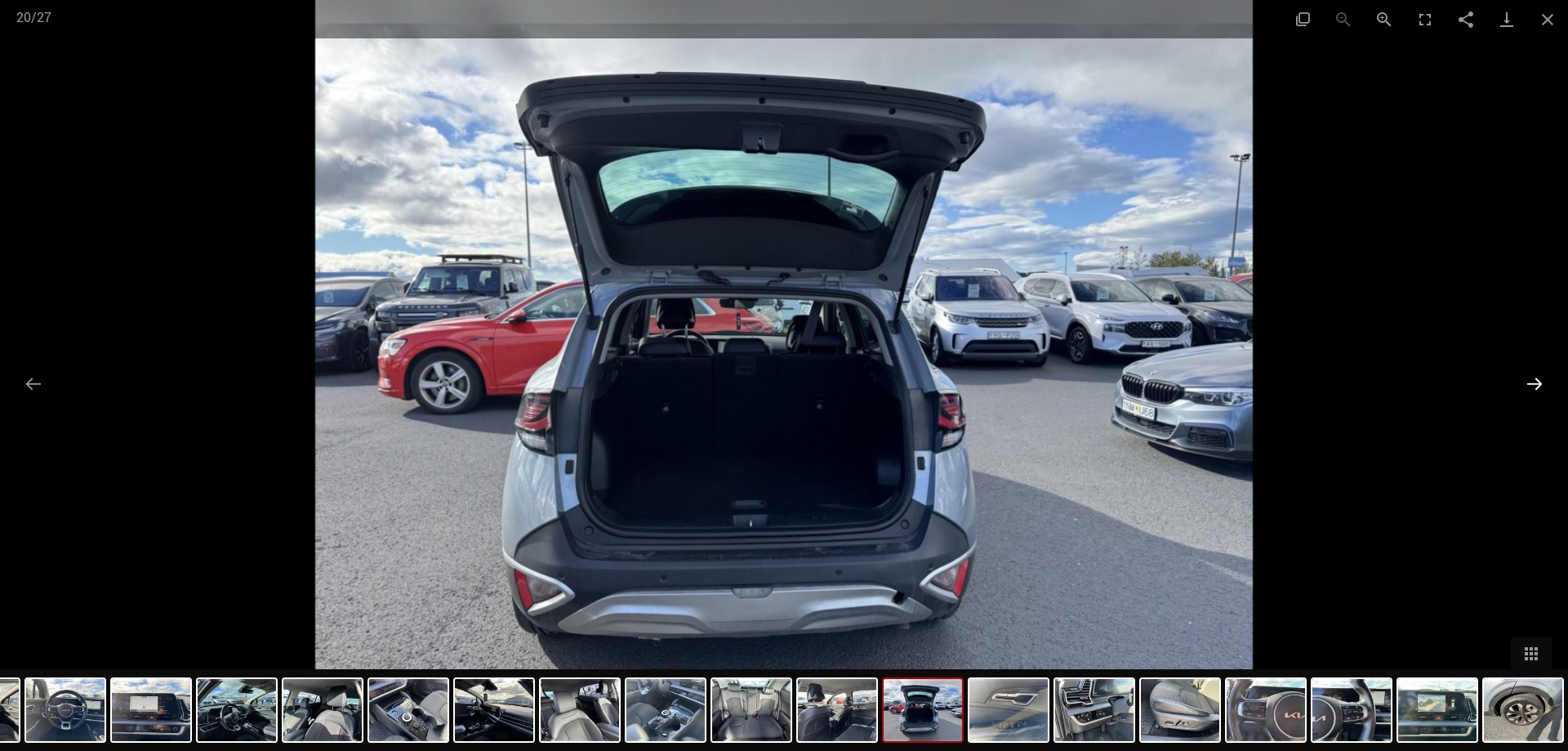
click at [1517, 378] on button "Next slide" at bounding box center [1534, 384] width 35 height 32
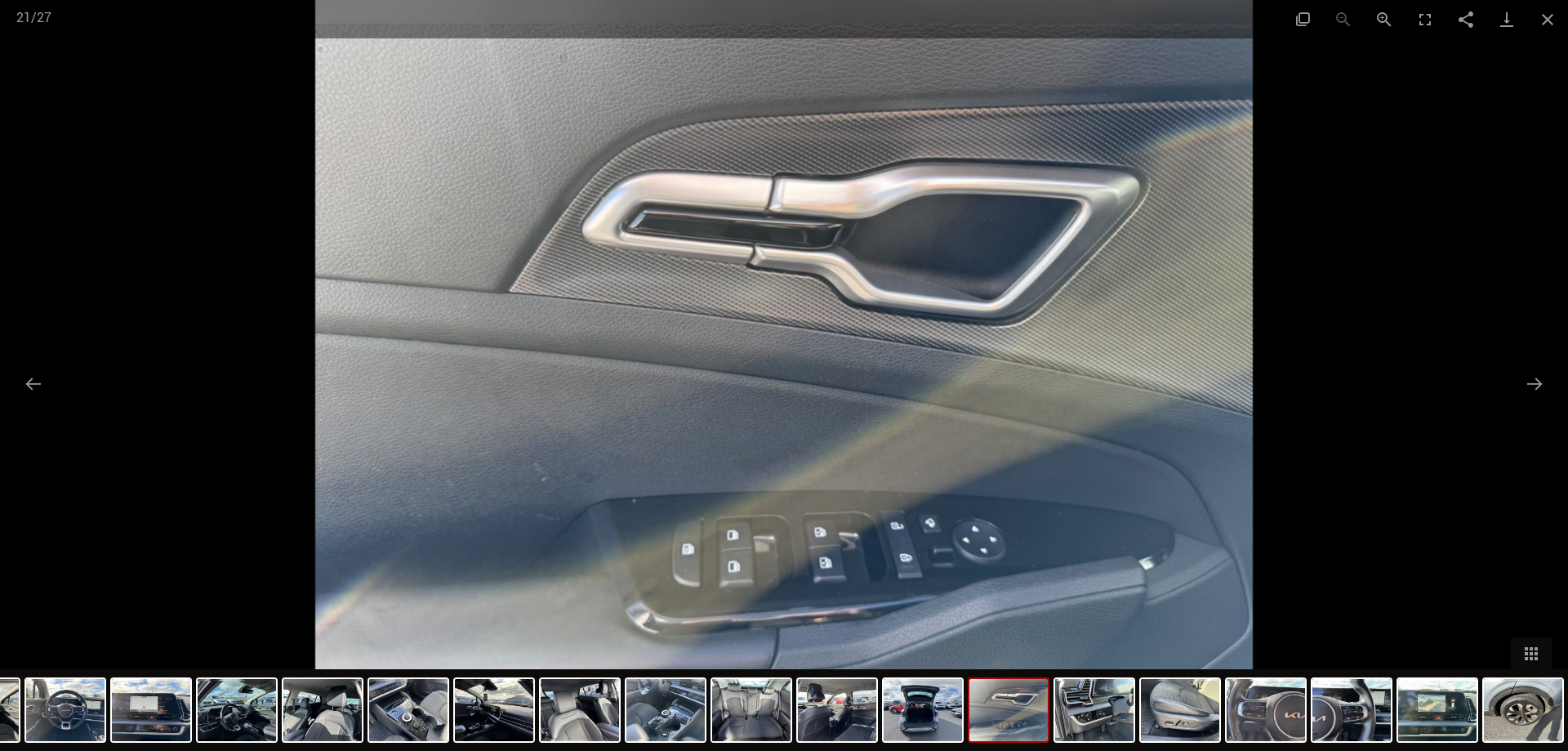
click at [1516, 377] on div at bounding box center [784, 375] width 1568 height 751
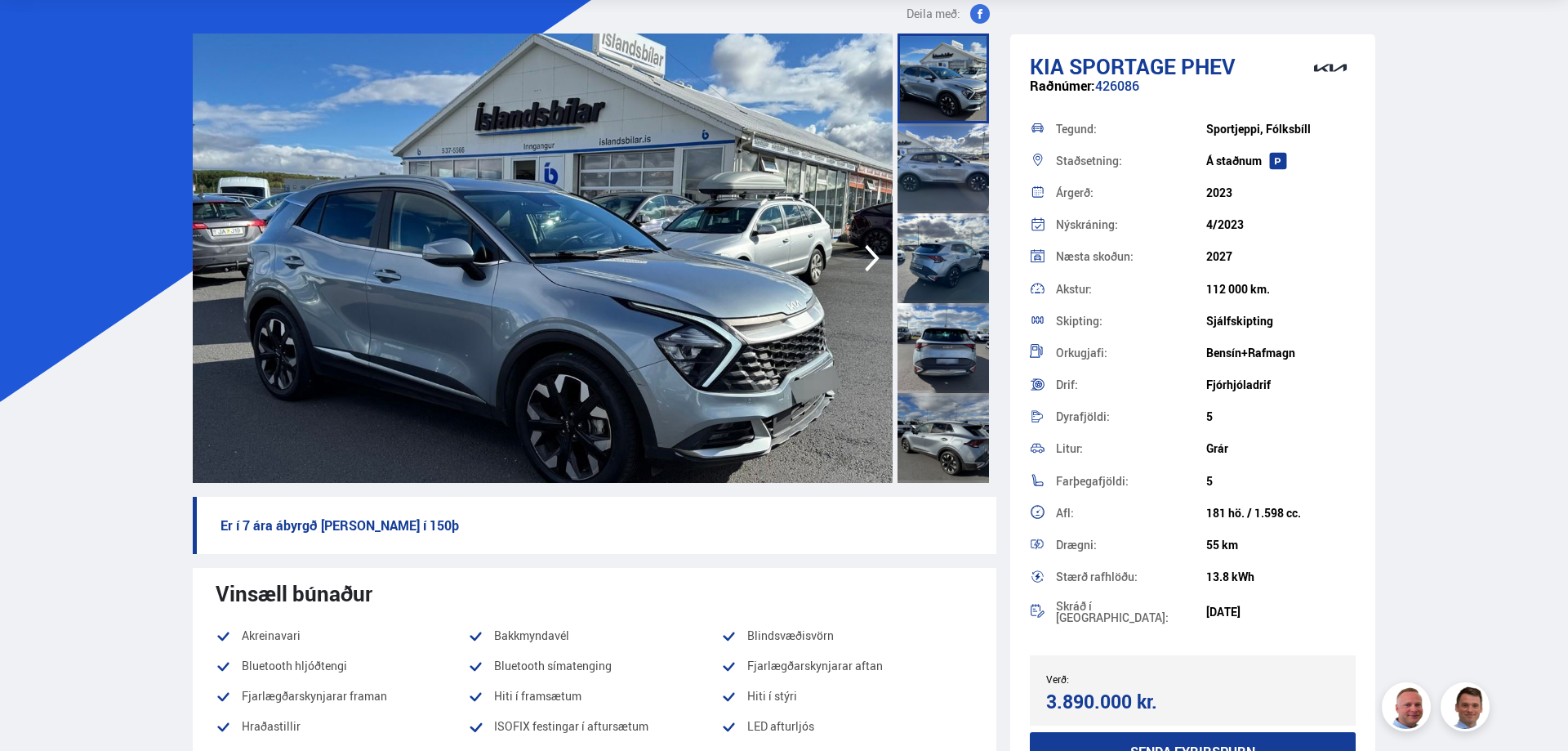
click at [873, 258] on icon "button" at bounding box center [872, 258] width 33 height 39
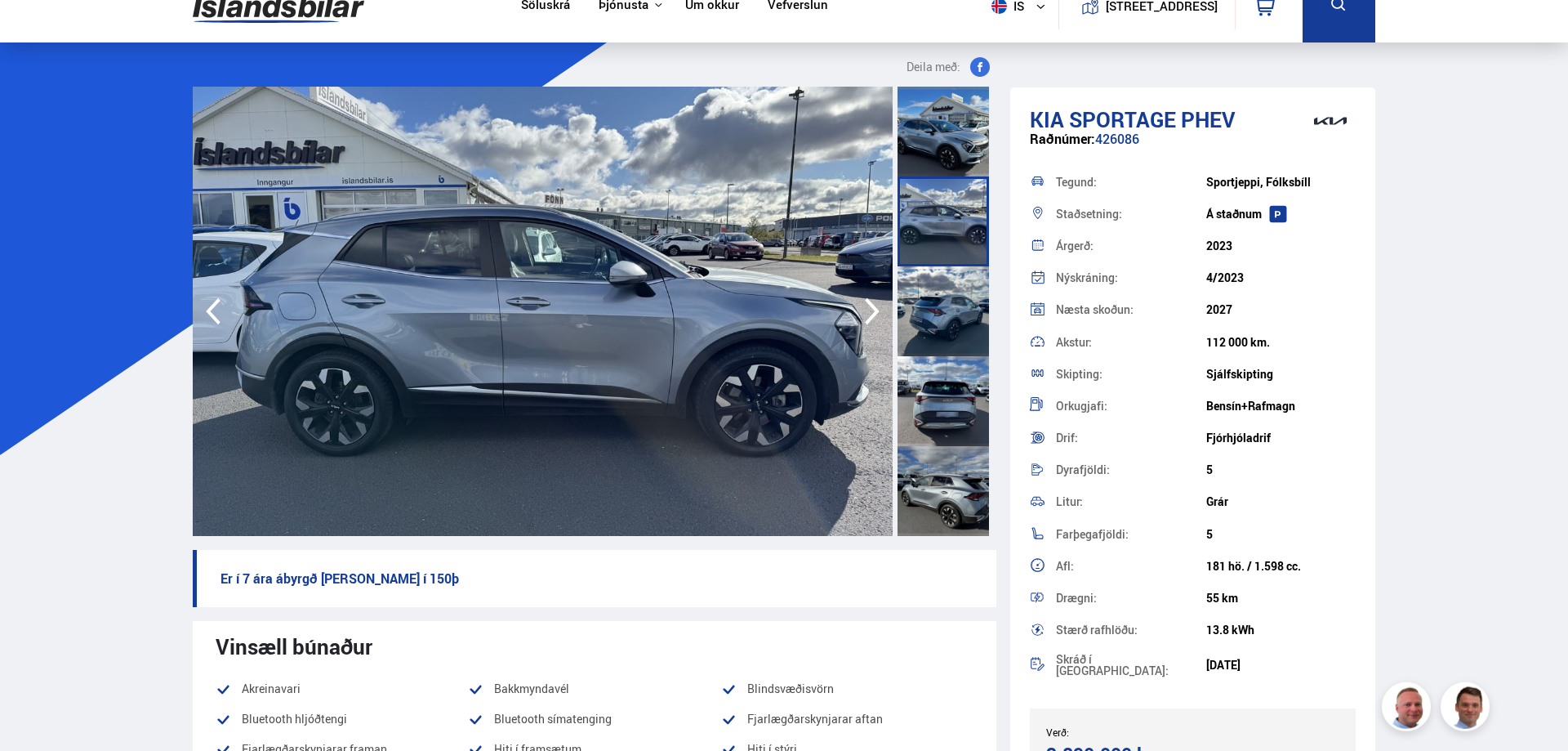
scroll to position [0, 0]
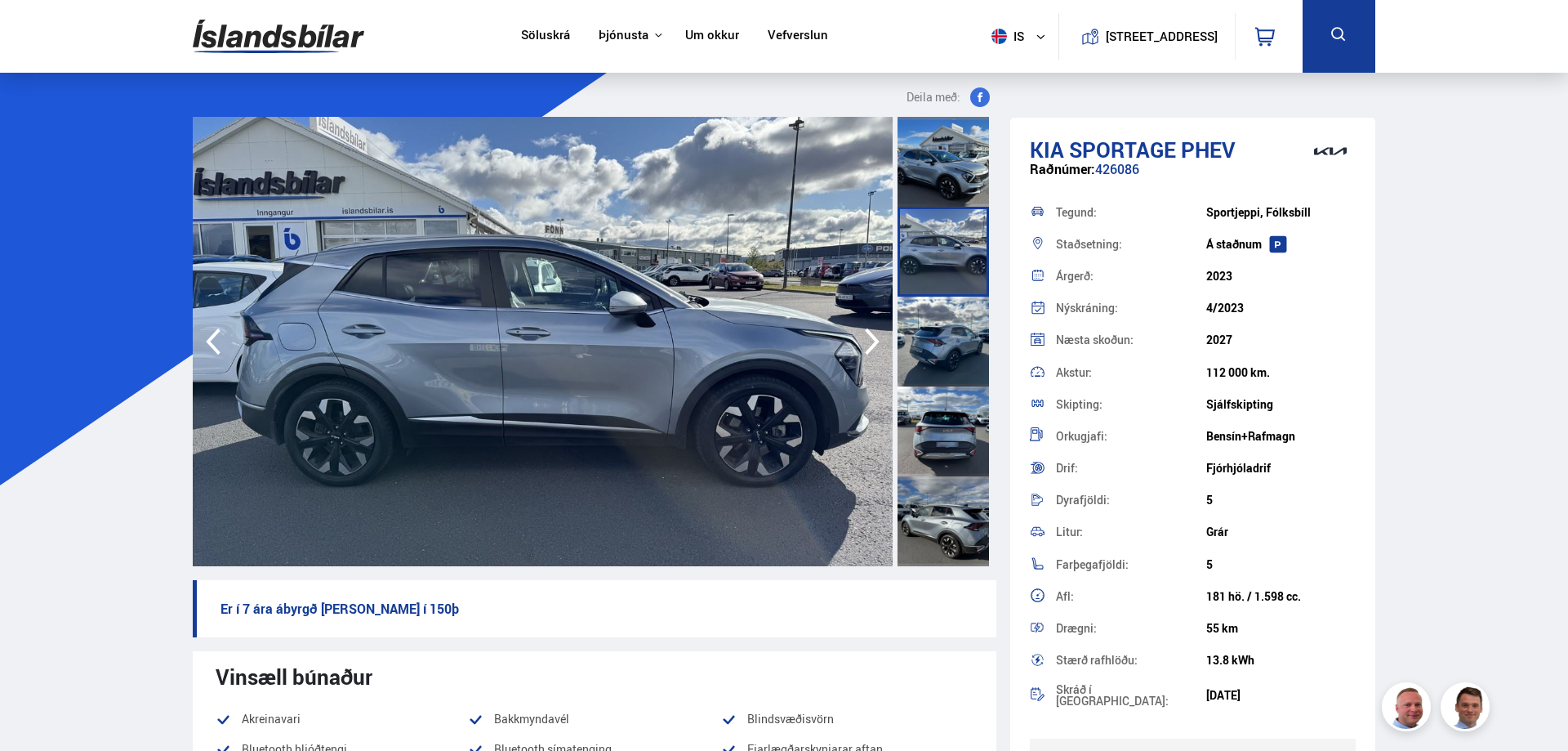
click at [493, 347] on img at bounding box center [542, 341] width 700 height 449
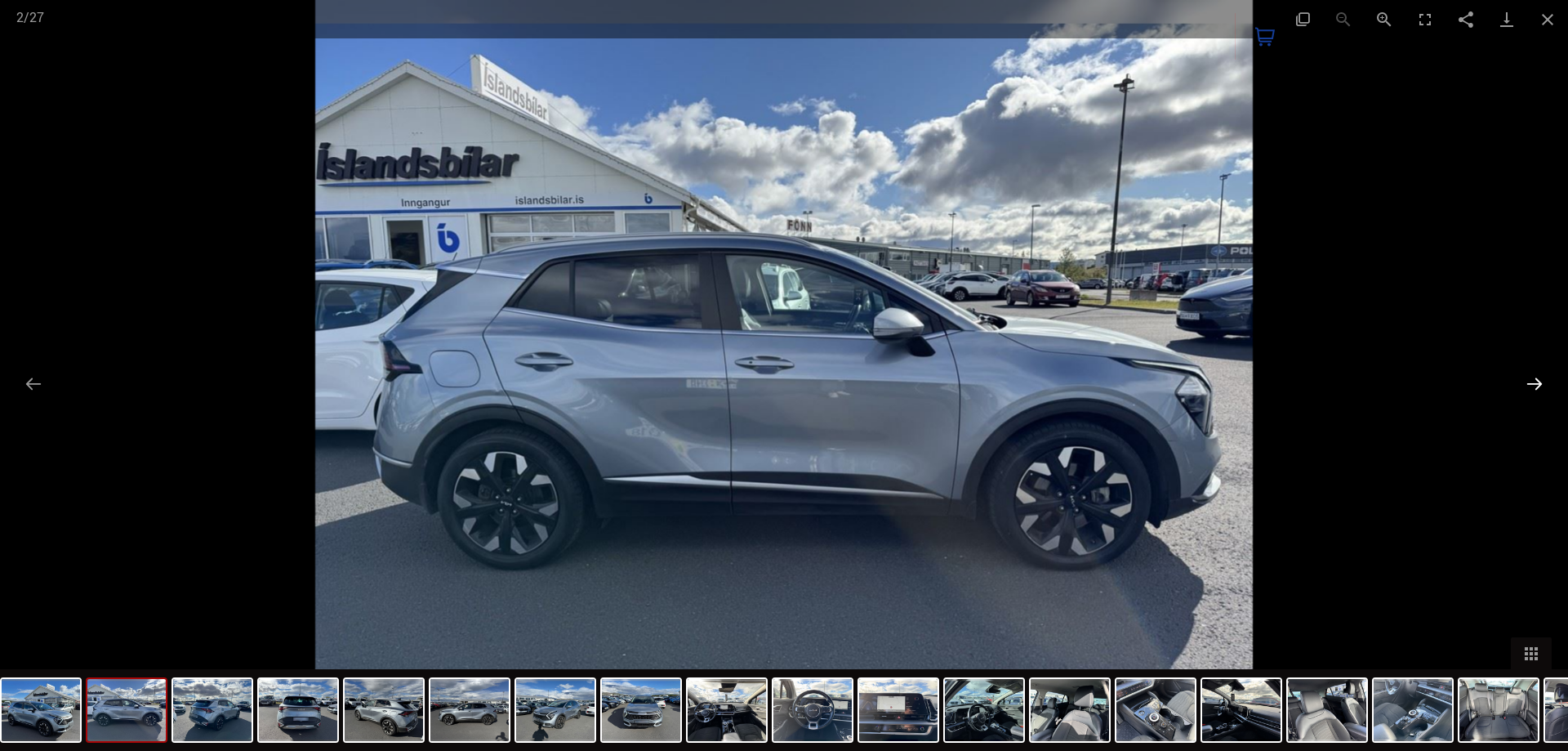
click at [1528, 383] on button "Next slide" at bounding box center [1534, 384] width 35 height 32
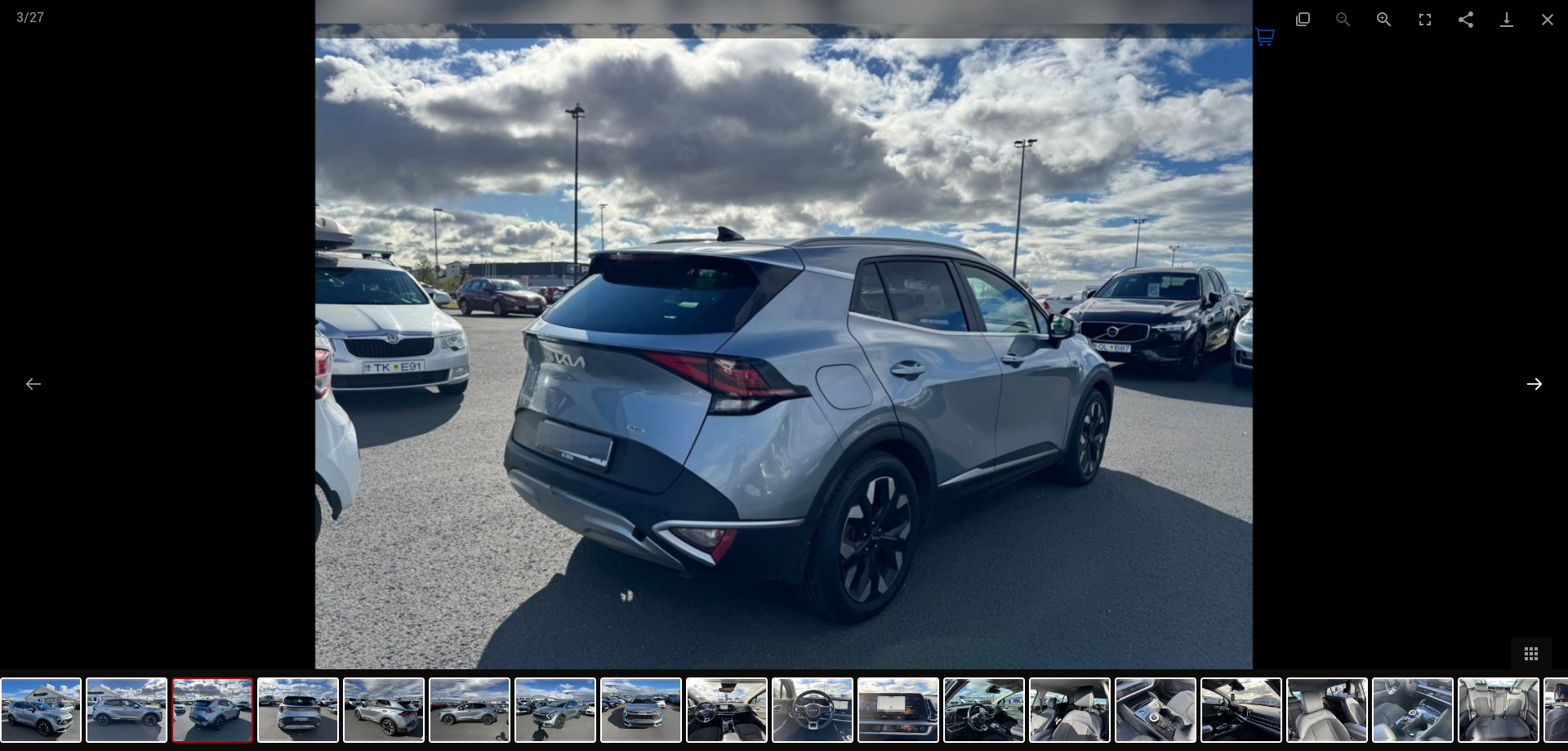
click at [1529, 383] on button "Next slide" at bounding box center [1534, 384] width 35 height 32
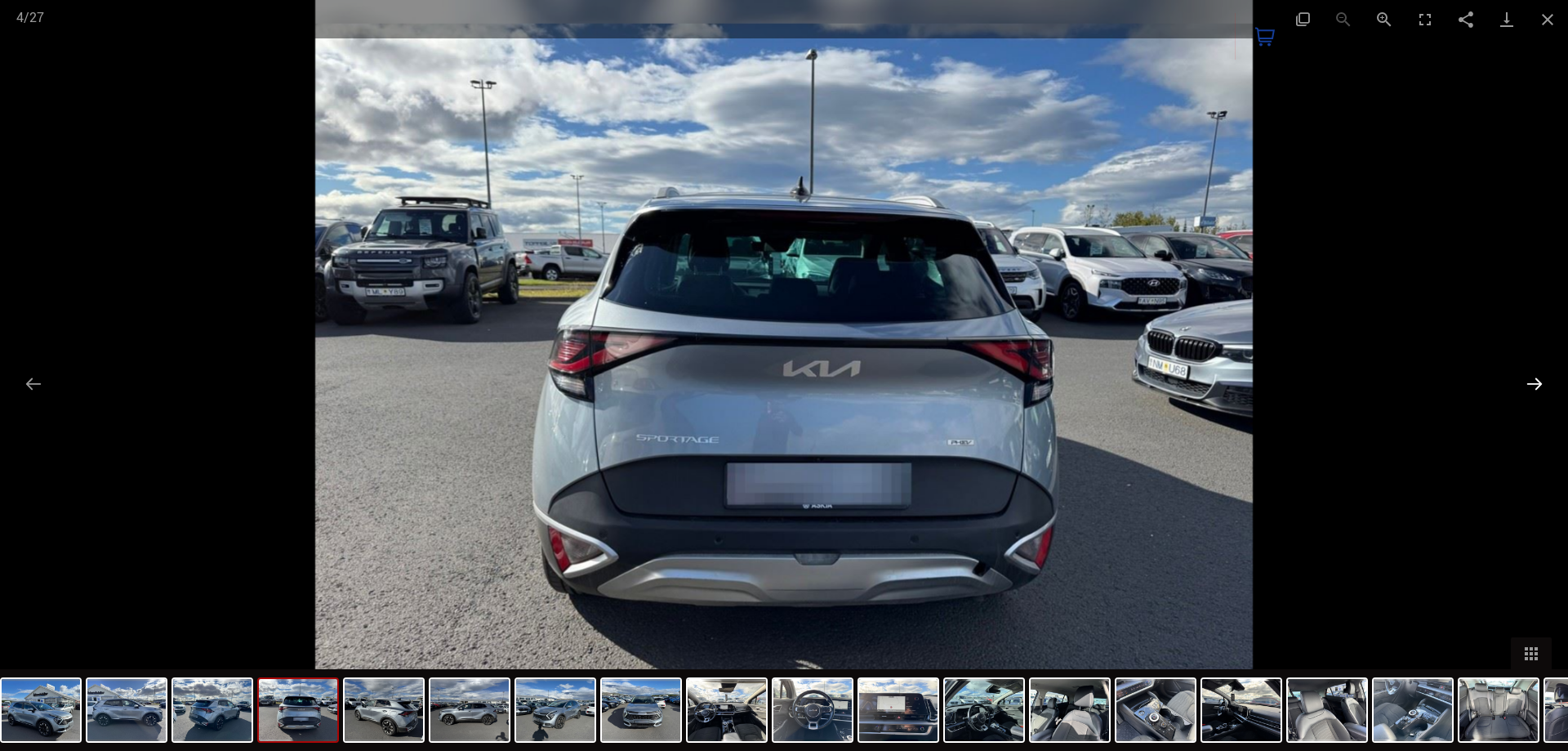
click at [1529, 383] on button "Next slide" at bounding box center [1534, 384] width 35 height 32
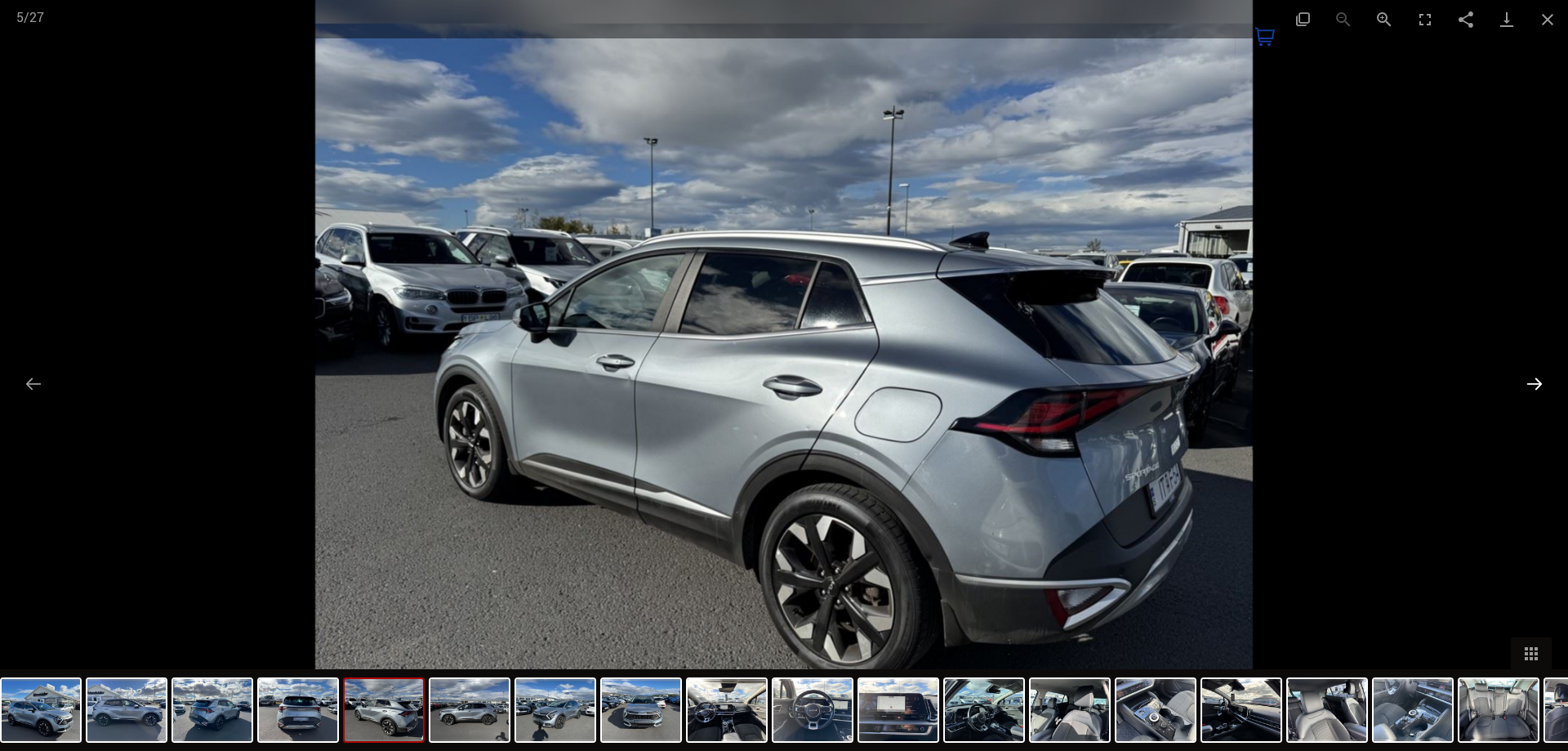
click at [1529, 383] on button "Next slide" at bounding box center [1534, 384] width 35 height 32
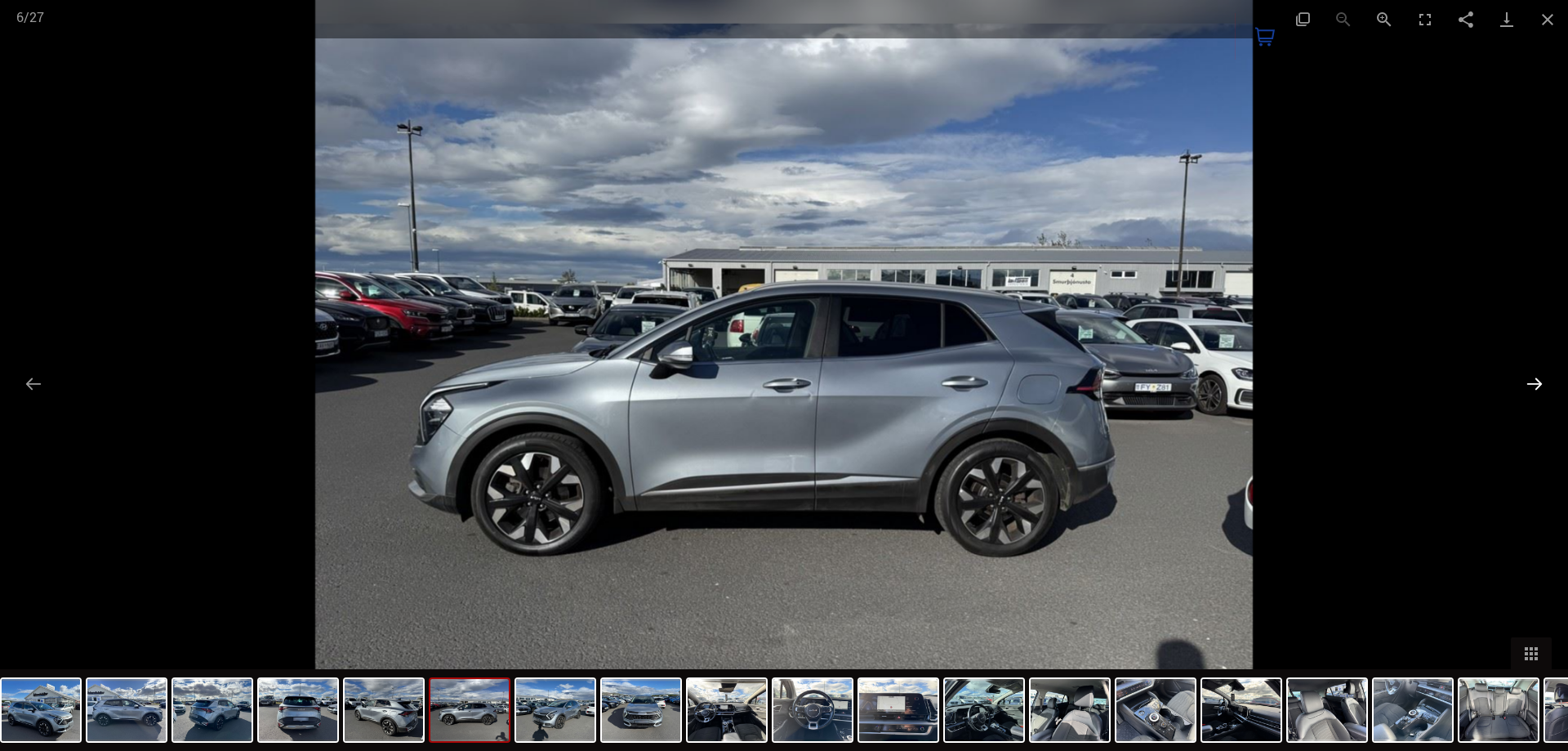
click at [1529, 383] on button "Next slide" at bounding box center [1534, 384] width 35 height 32
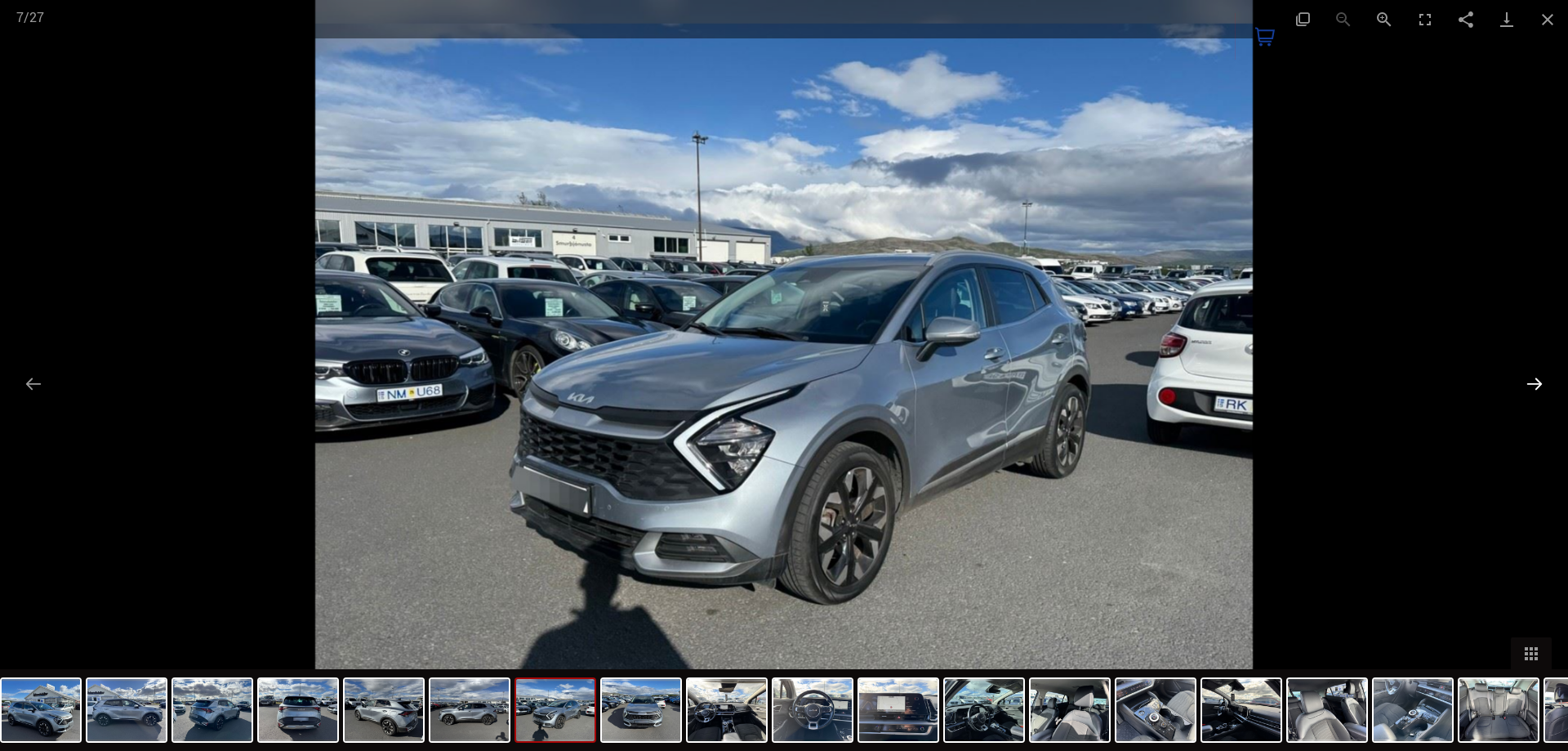
click at [1527, 383] on button "Next slide" at bounding box center [1534, 384] width 35 height 32
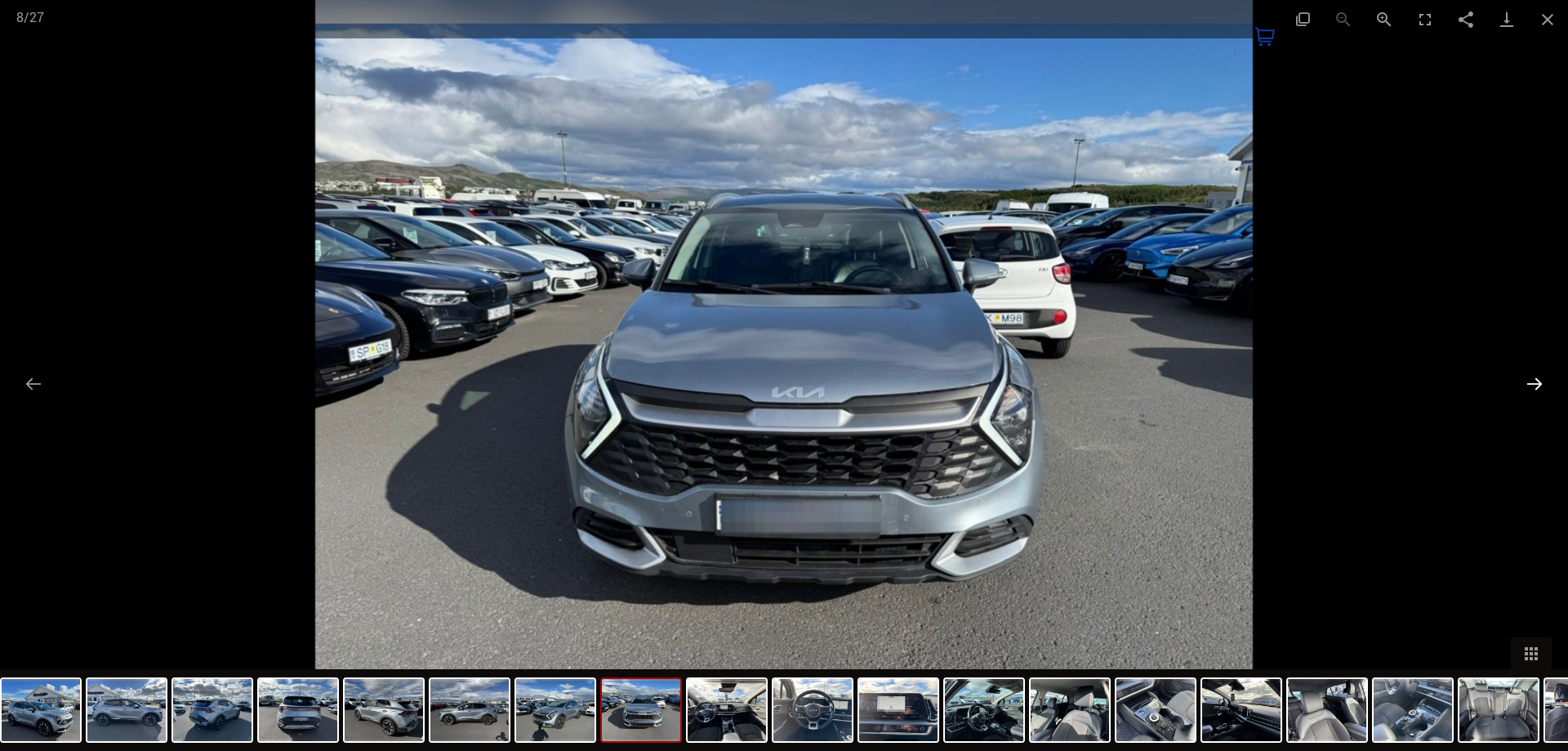
click at [1527, 383] on button "Next slide" at bounding box center [1534, 384] width 35 height 32
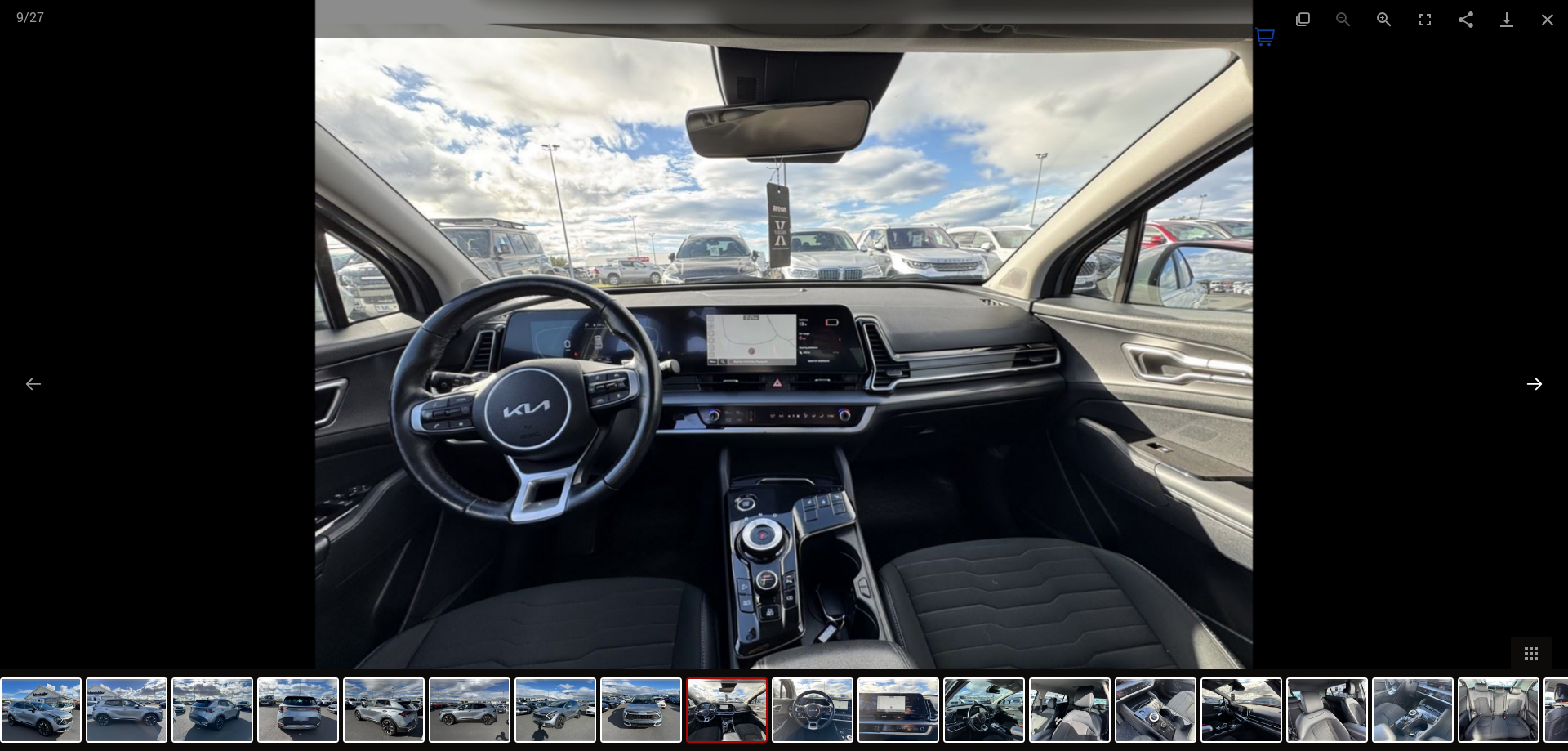
click at [1527, 383] on button "Next slide" at bounding box center [1534, 384] width 35 height 32
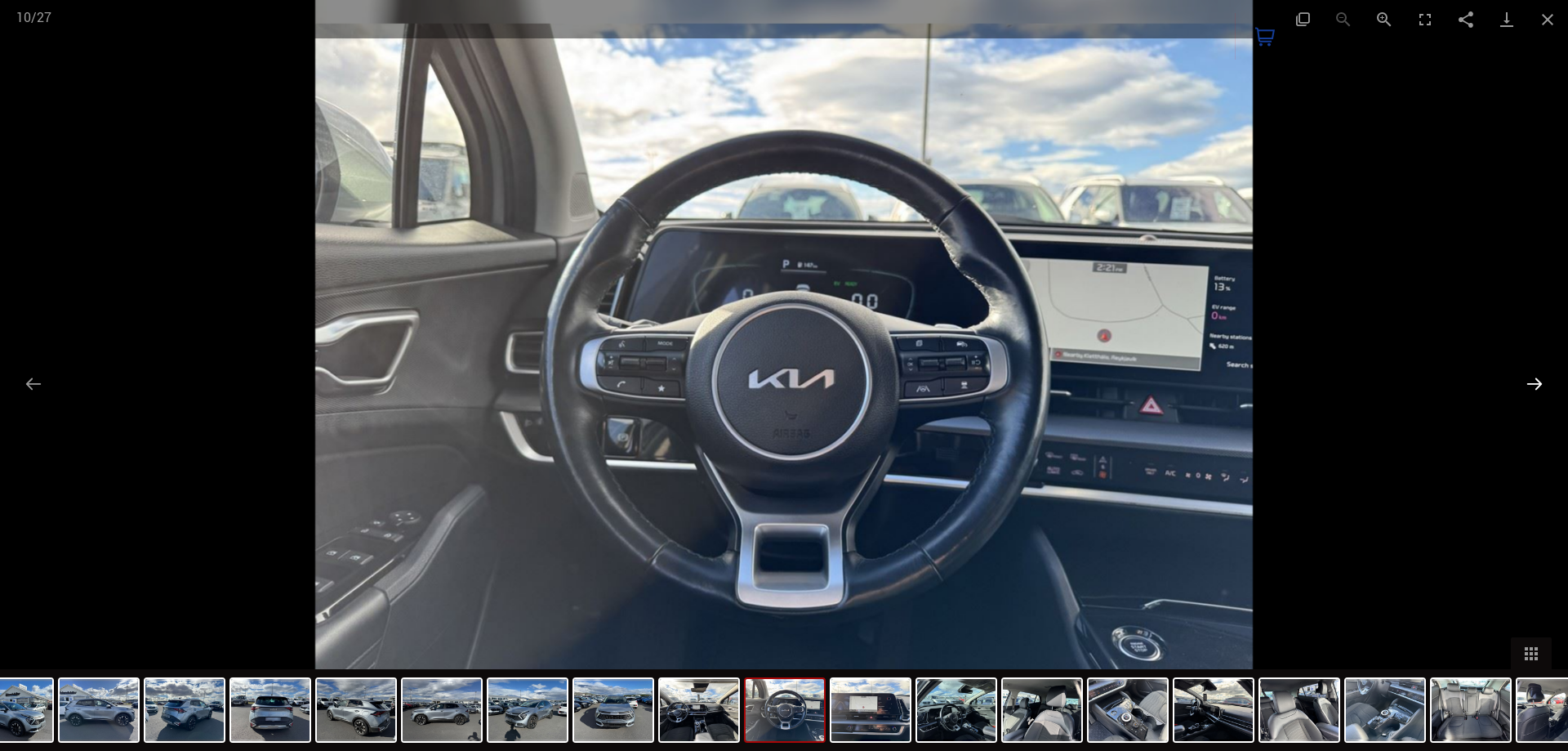
click at [1527, 383] on button "Next slide" at bounding box center [1534, 384] width 35 height 32
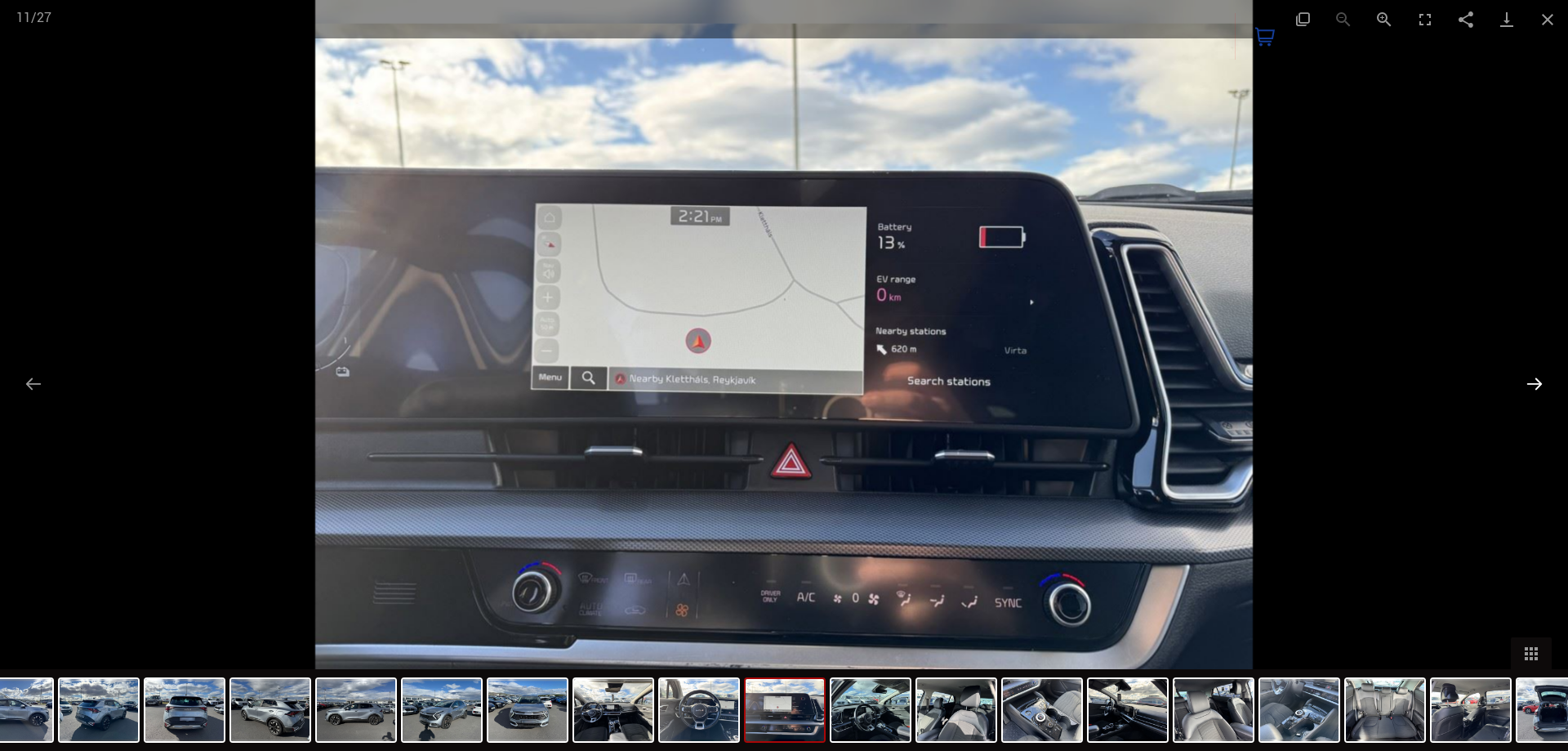
click at [1522, 379] on button "Next slide" at bounding box center [1534, 384] width 35 height 32
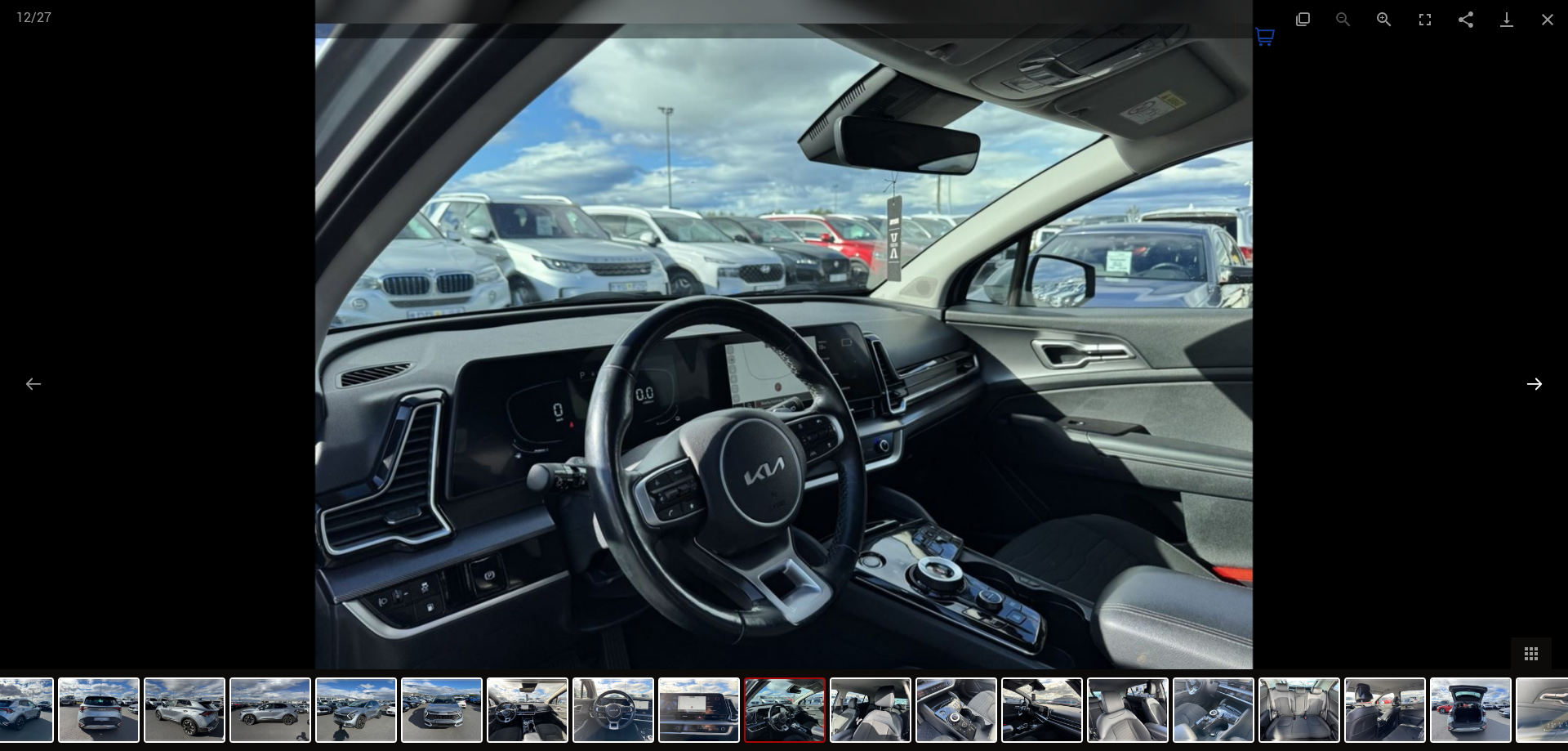
click at [1522, 379] on button "Next slide" at bounding box center [1534, 384] width 35 height 32
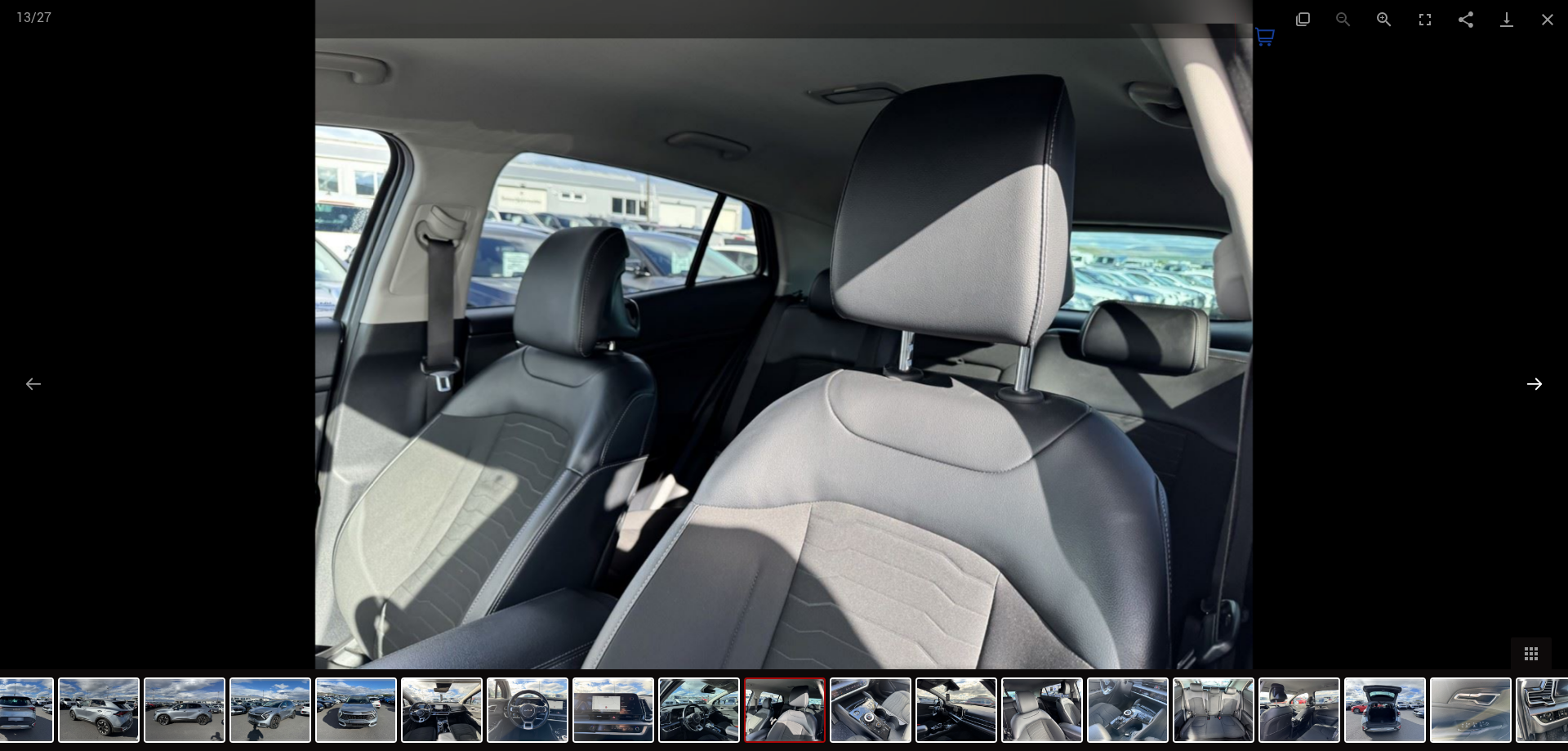
click at [1522, 379] on button "Next slide" at bounding box center [1534, 384] width 35 height 32
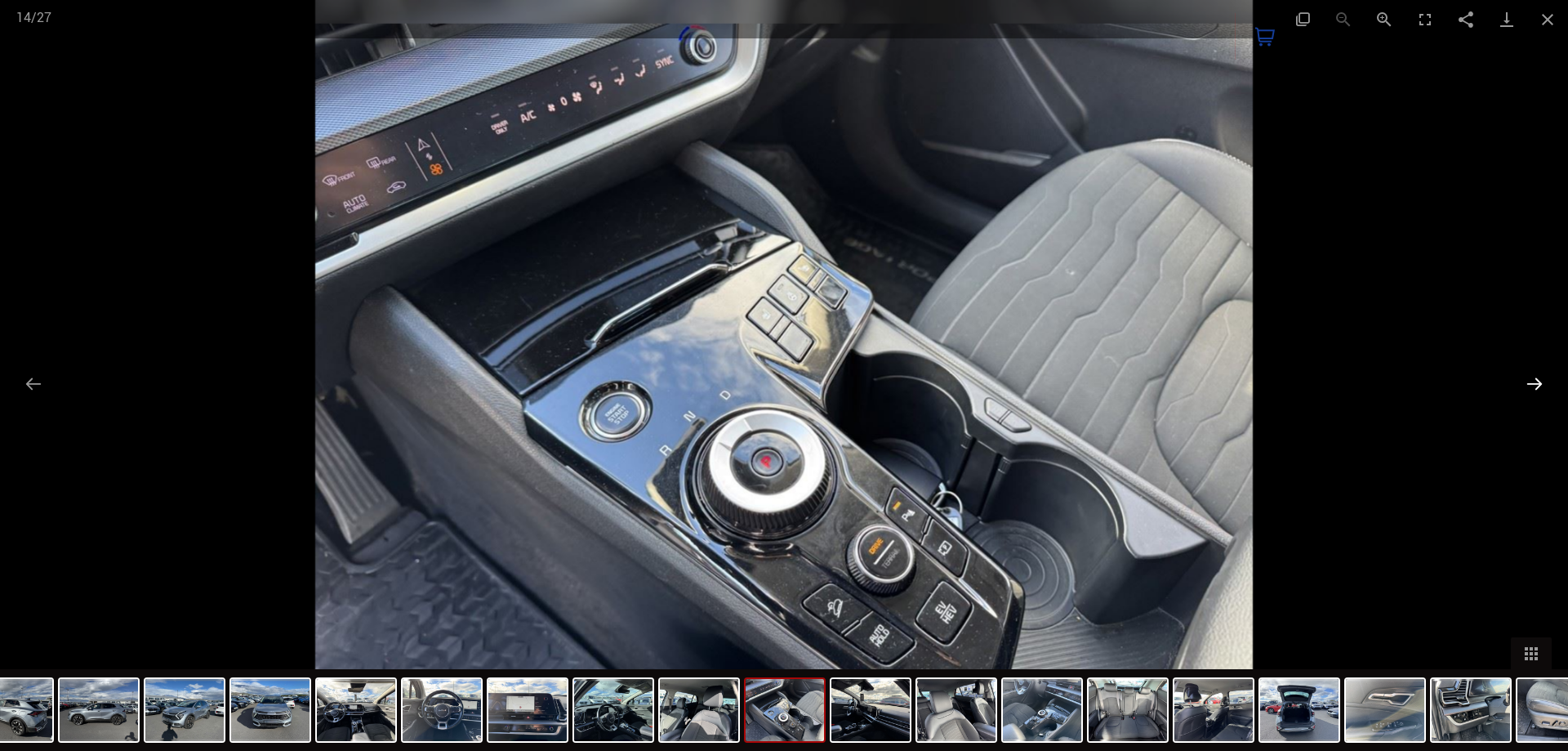
click at [1520, 379] on button "Next slide" at bounding box center [1534, 384] width 35 height 32
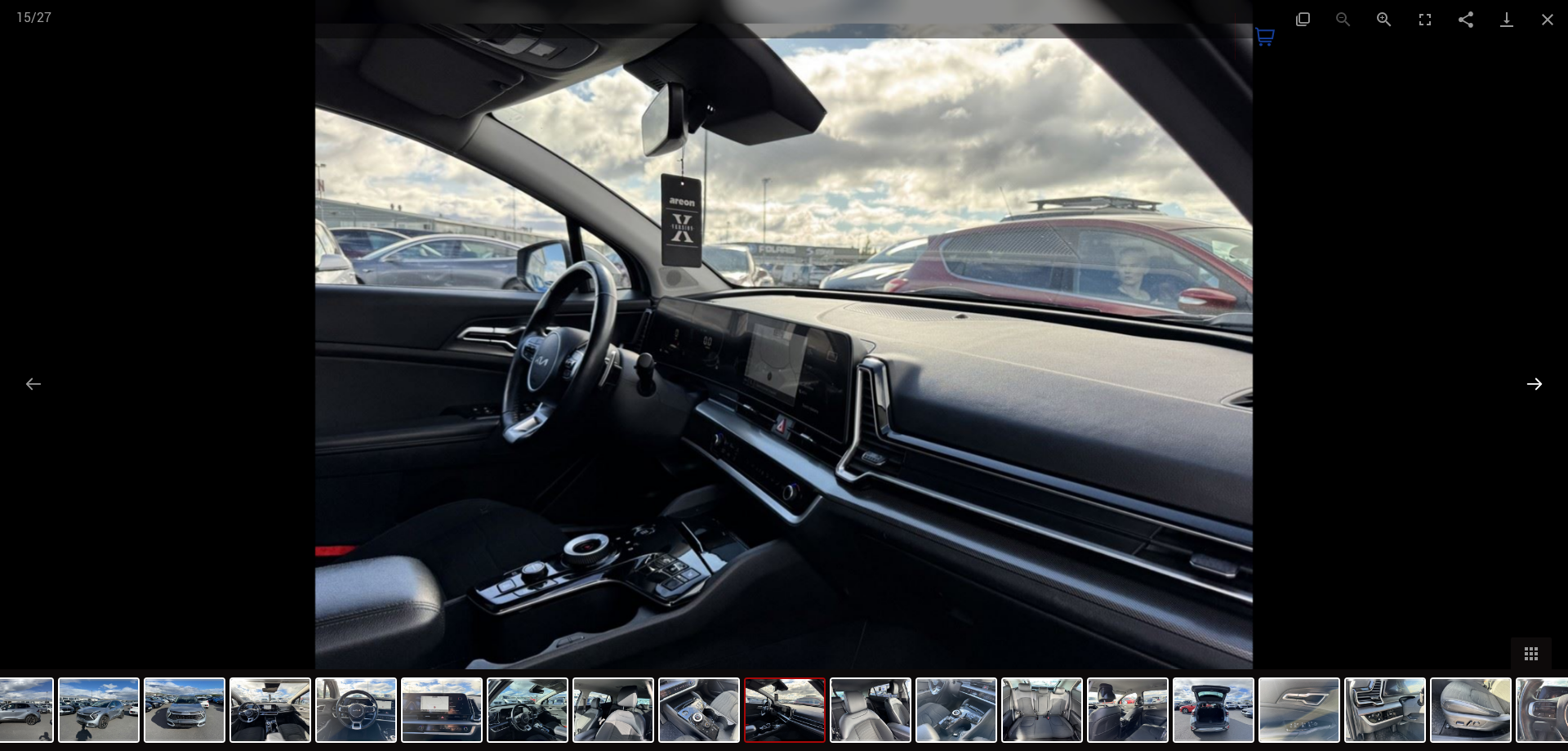
click at [1519, 378] on button "Next slide" at bounding box center [1534, 384] width 35 height 32
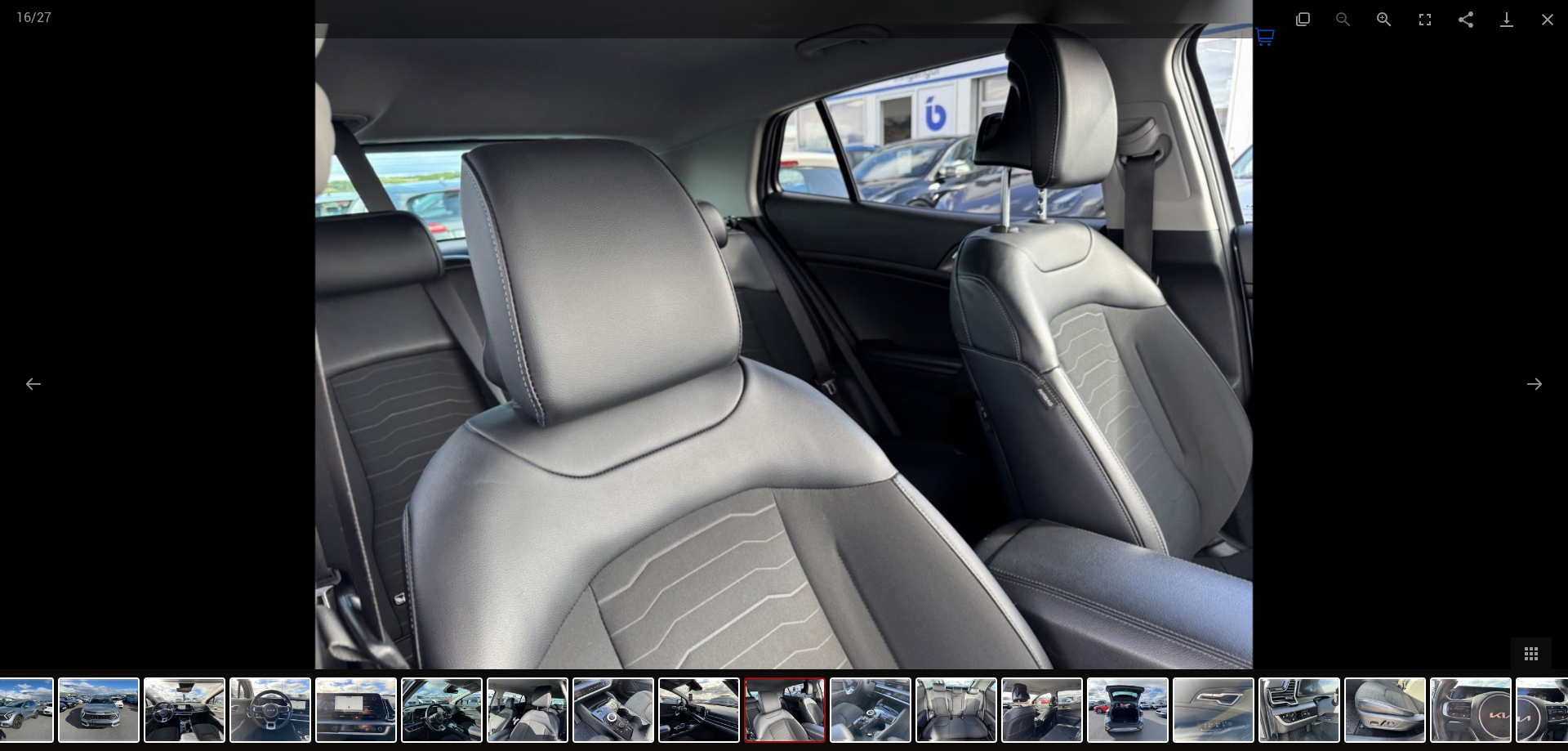
click at [1516, 378] on div at bounding box center [784, 375] width 1568 height 751
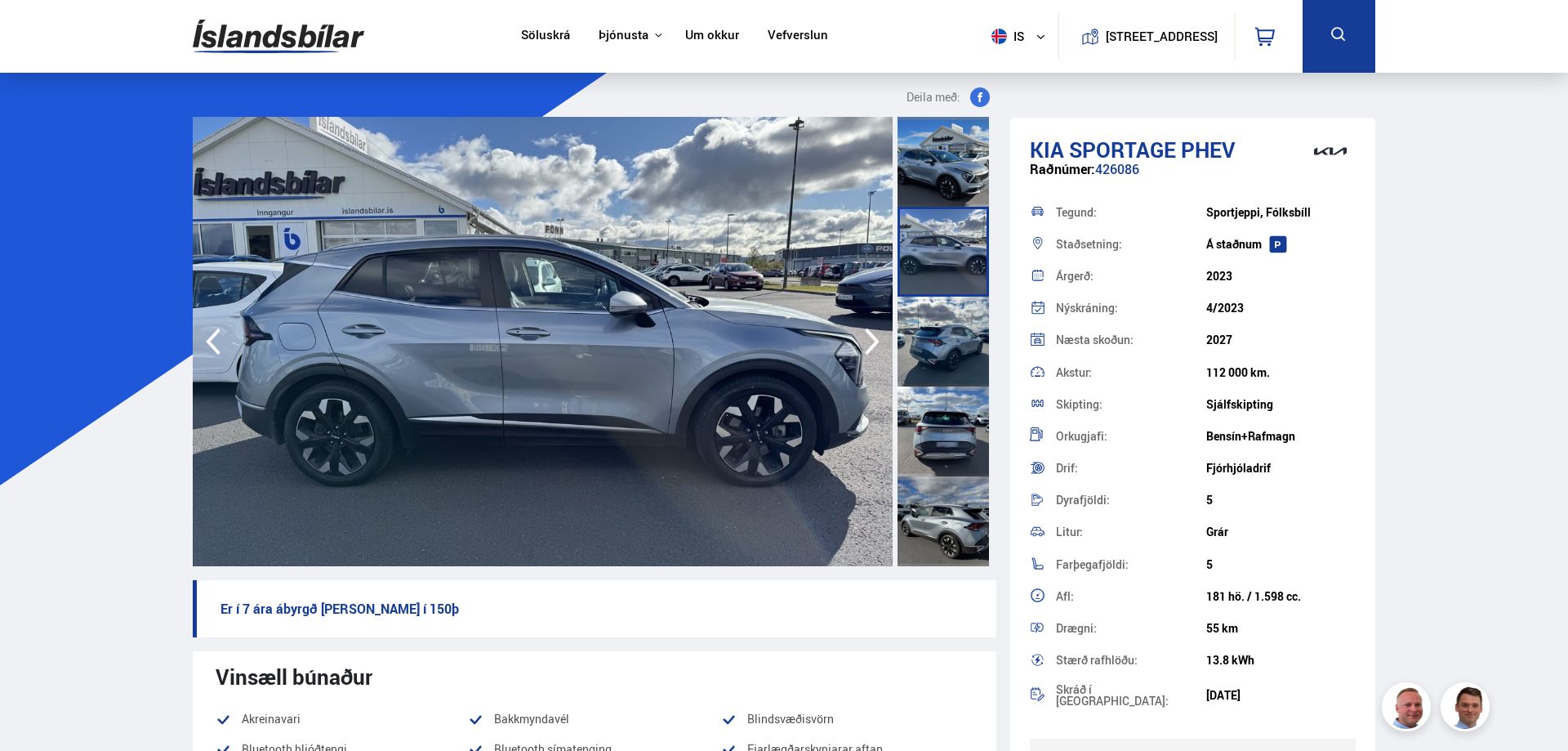
click at [548, 350] on img at bounding box center [542, 341] width 700 height 449
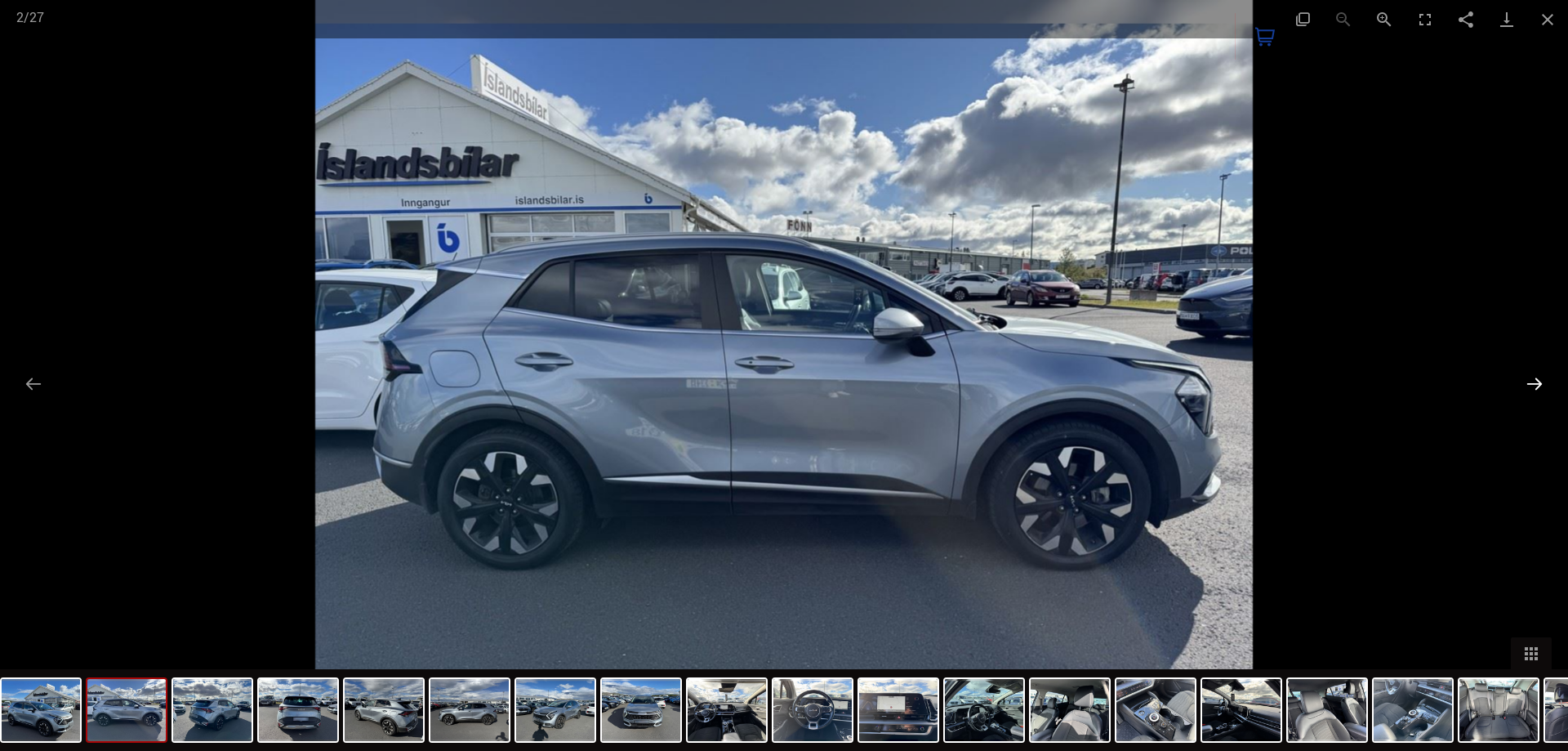
click at [1536, 384] on button "Next slide" at bounding box center [1534, 384] width 35 height 32
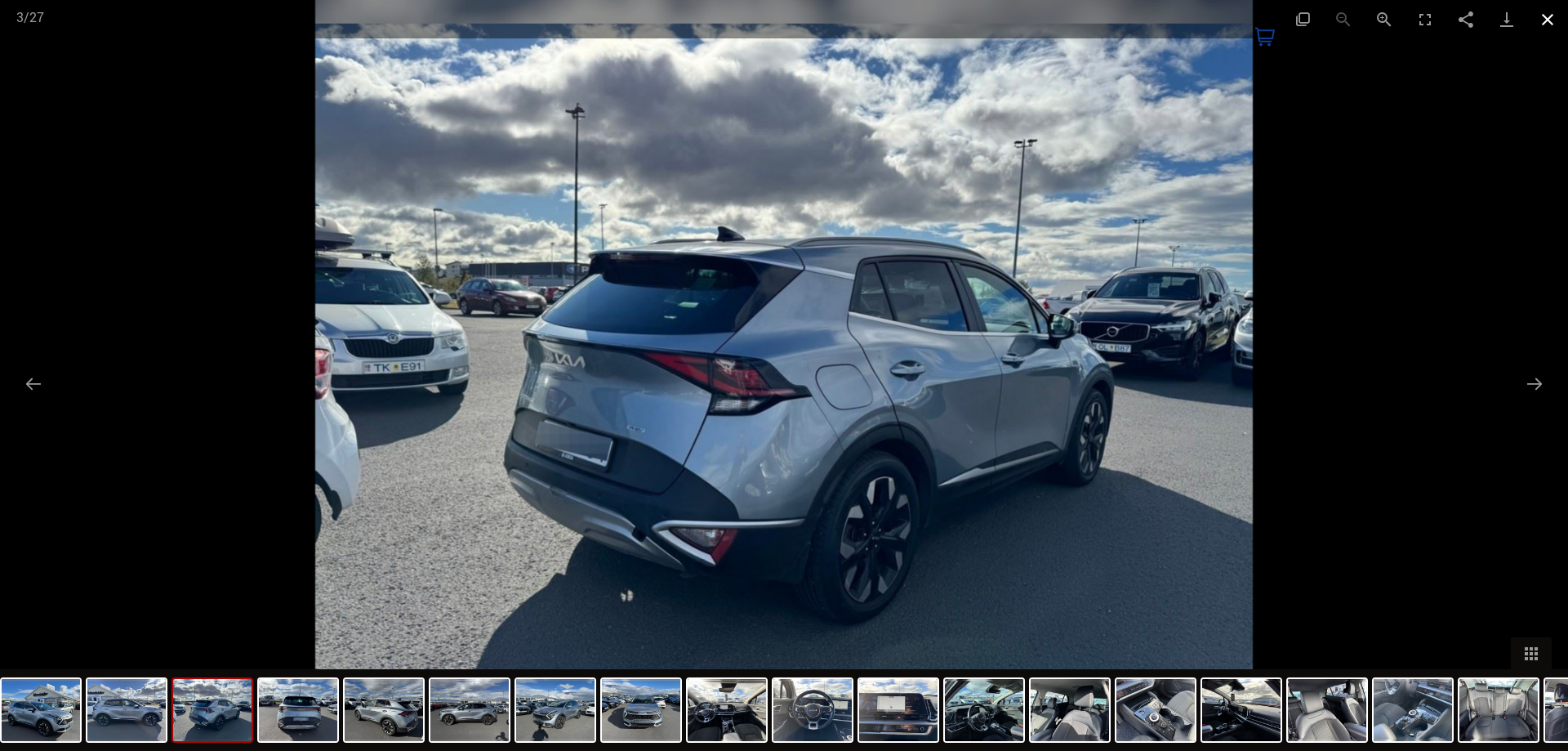
click at [1544, 15] on button "Close gallery" at bounding box center [1548, 19] width 41 height 38
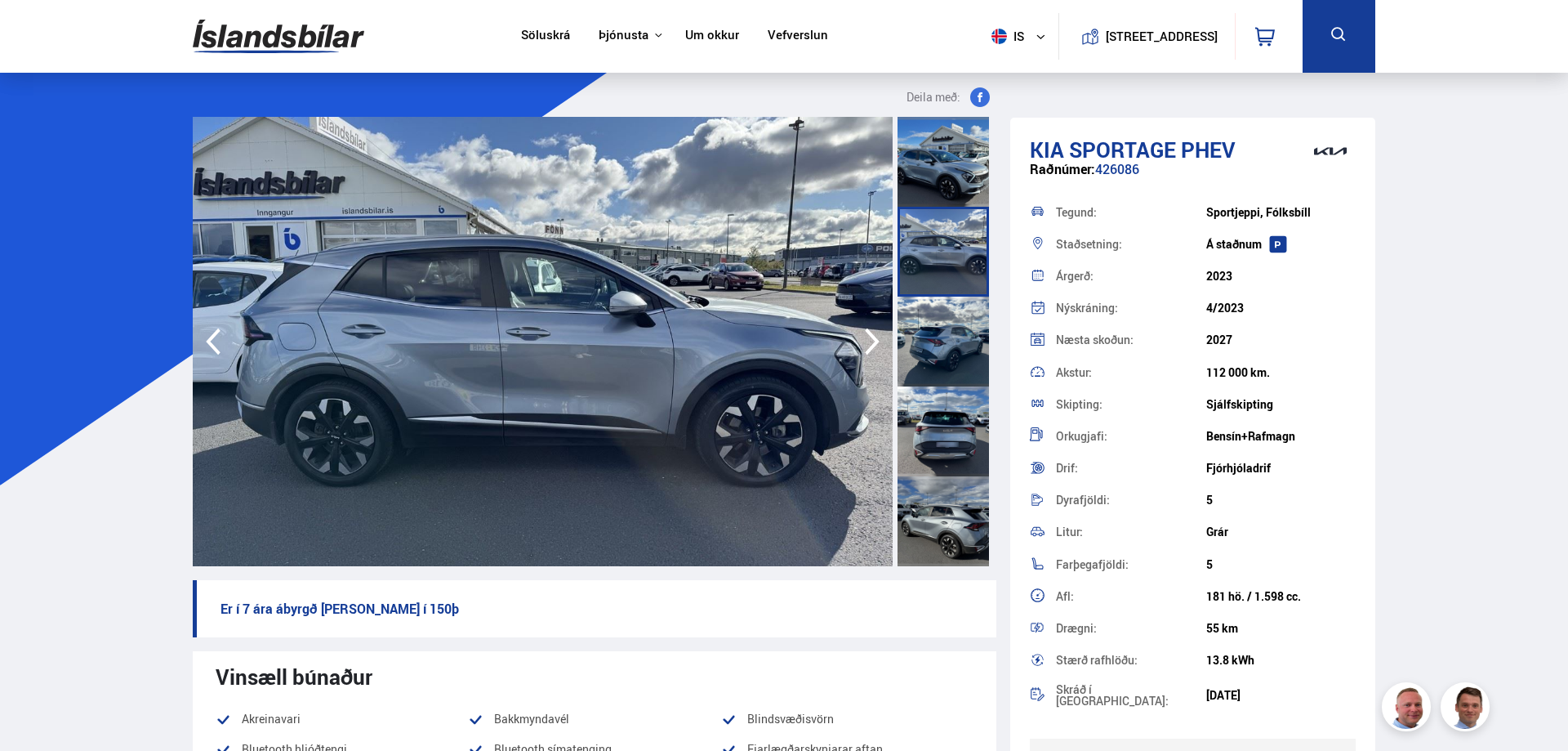
drag, startPoint x: 282, startPoint y: 35, endPoint x: 275, endPoint y: 55, distance: 21.2
click at [282, 37] on img at bounding box center [278, 36] width 171 height 53
